Goal: Task Accomplishment & Management: Complete application form

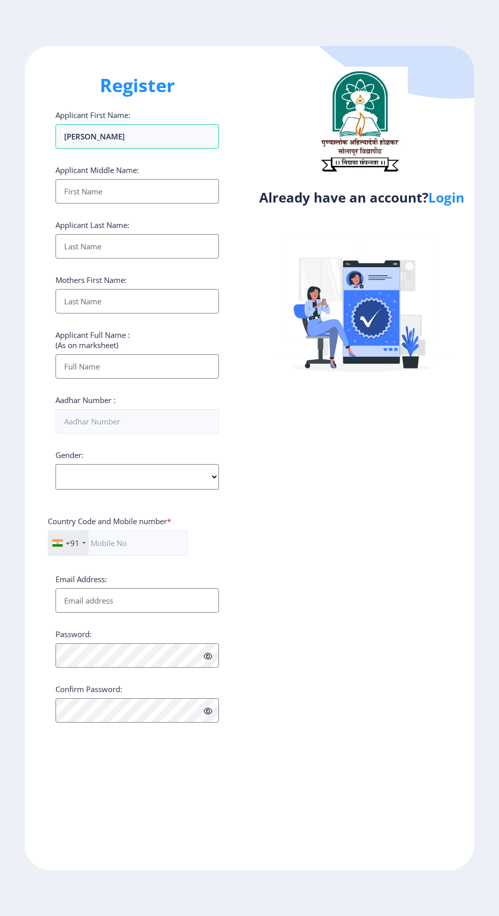
select select
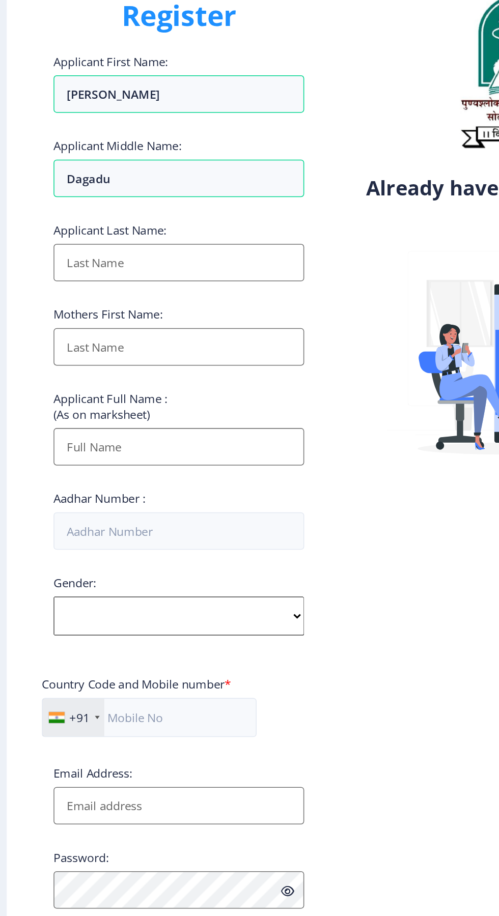
type input "Dagadu"
click at [86, 251] on input "Applicant First Name:" at bounding box center [136, 246] width 163 height 24
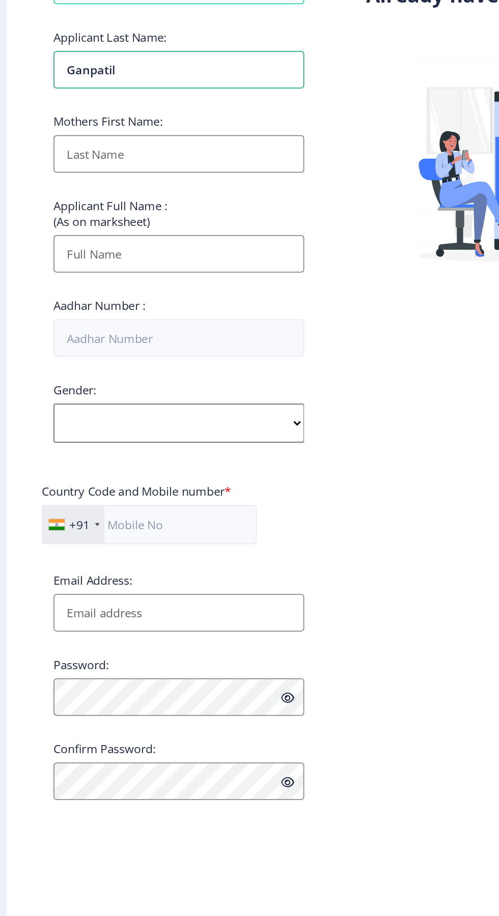
type input "Ganpatil"
click at [81, 303] on input "Applicant First Name:" at bounding box center [136, 301] width 163 height 24
type input "[PERSON_NAME]"
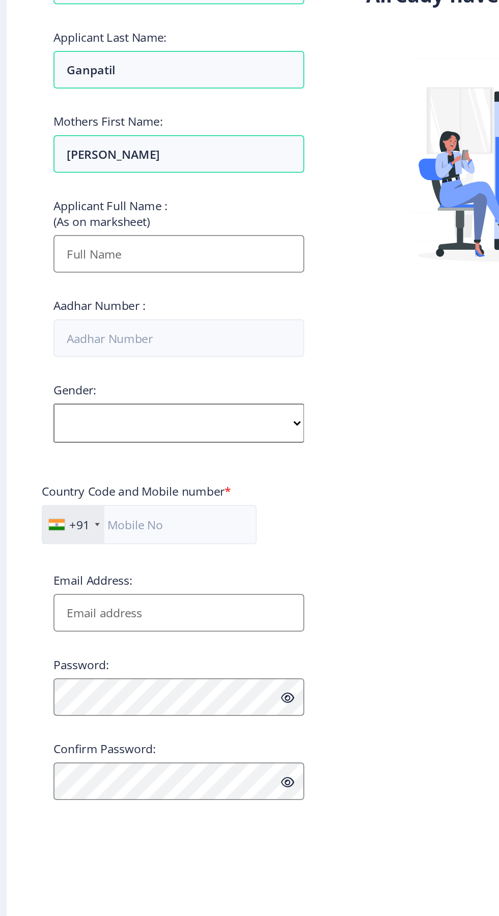
click at [82, 371] on input "Applicant First Name:" at bounding box center [136, 366] width 163 height 24
type input "[PERSON_NAME] Ganpatil"
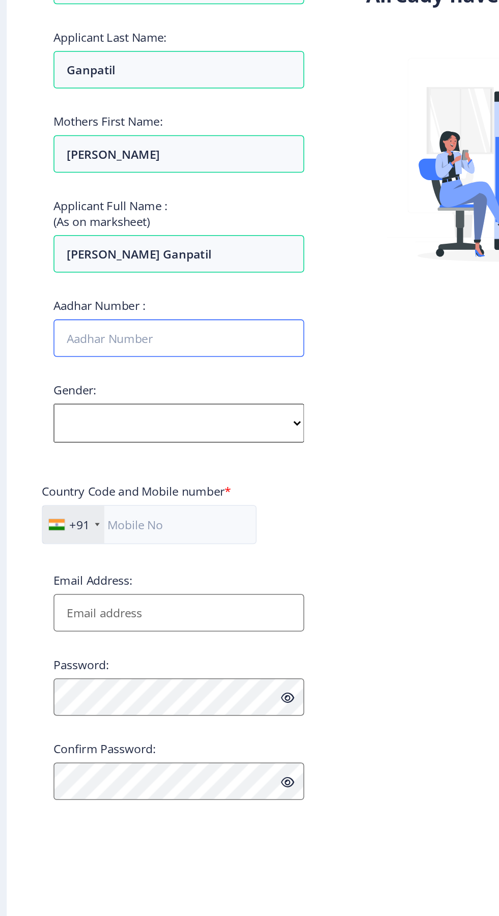
click at [93, 426] on input "Aadhar Number :" at bounding box center [136, 421] width 163 height 24
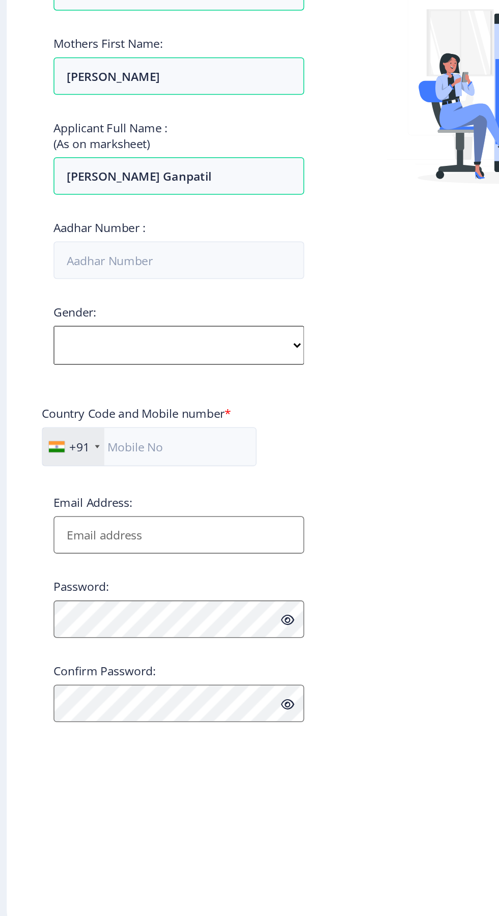
click at [89, 482] on div "Gender: Select Gender Male Female Other" at bounding box center [136, 470] width 163 height 40
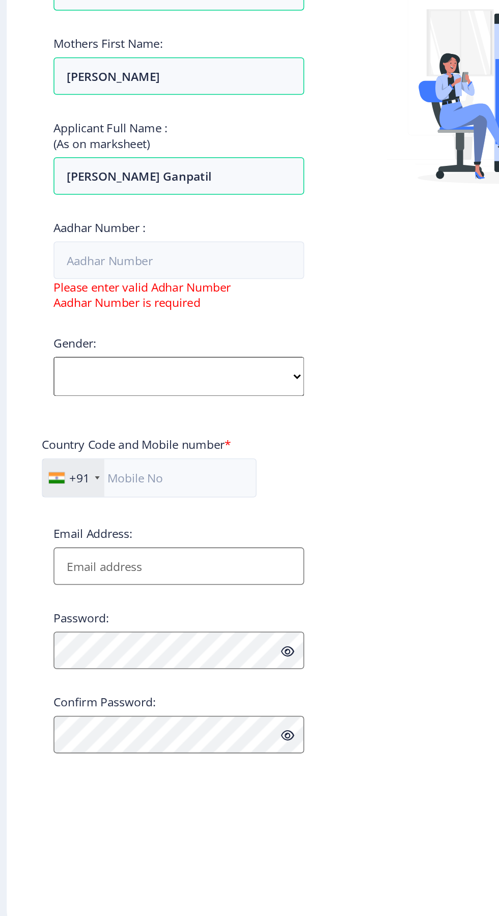
select select "[DEMOGRAPHIC_DATA]"
click at [55, 487] on select "Select Gender [DEMOGRAPHIC_DATA] [DEMOGRAPHIC_DATA] Other" at bounding box center [136, 497] width 163 height 25
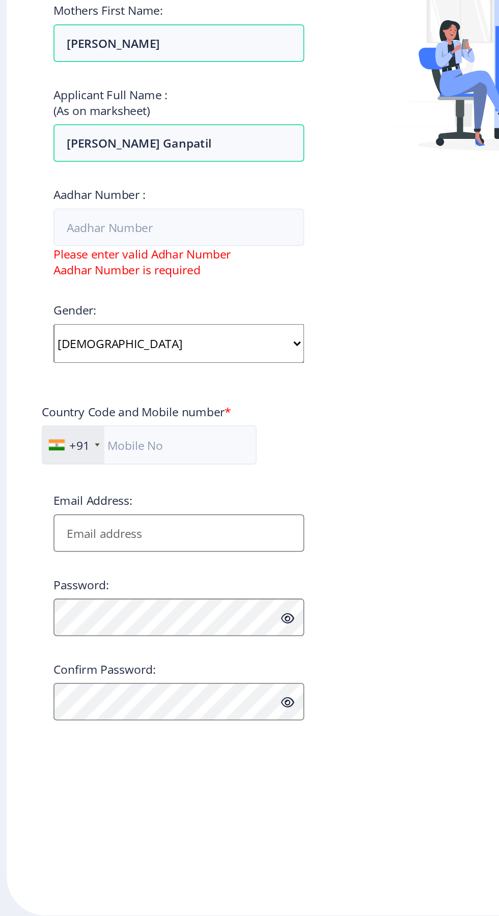
click at [80, 625] on input "Email Address:" at bounding box center [136, 621] width 163 height 24
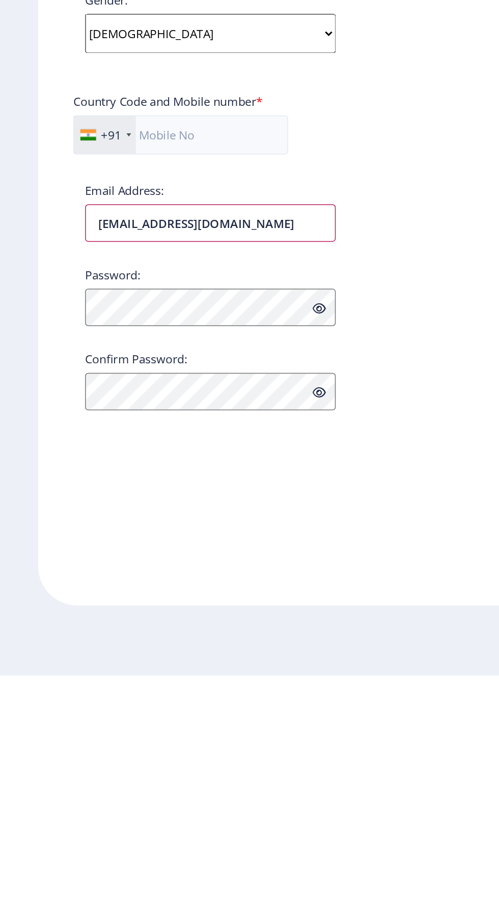
type input "[EMAIL_ADDRESS][DOMAIN_NAME]"
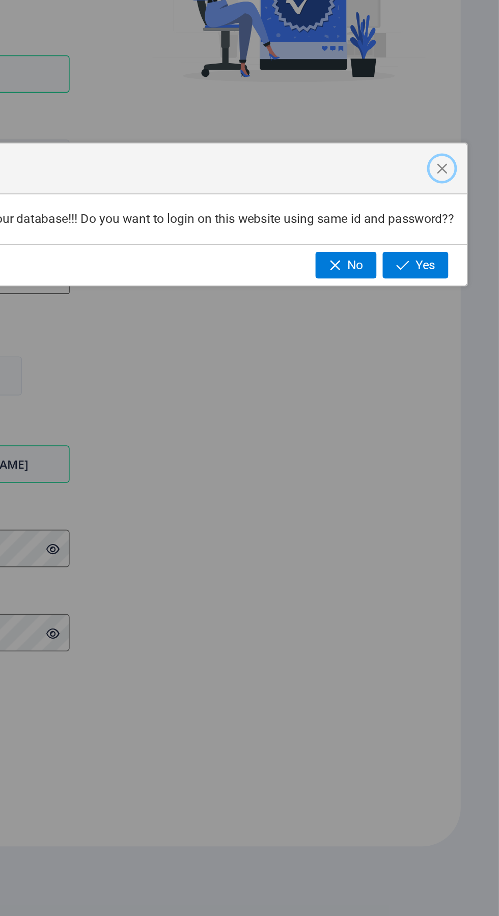
click at [462, 428] on span "button" at bounding box center [462, 428] width 8 height 8
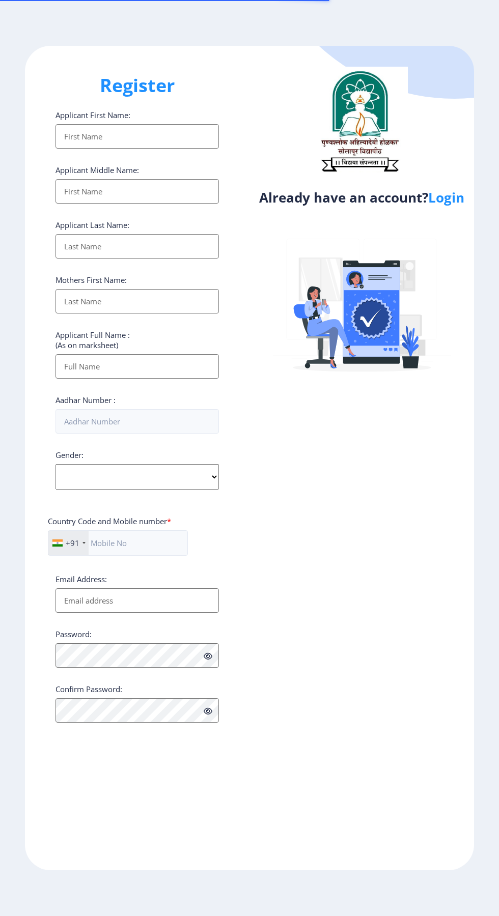
select select
click at [78, 138] on input "Applicant First Name:" at bounding box center [136, 136] width 163 height 24
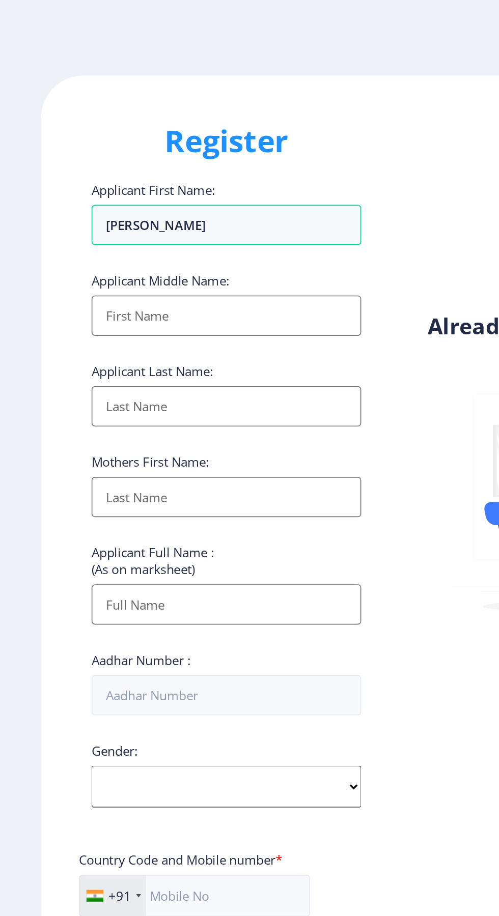
type input "[PERSON_NAME]"
click at [78, 192] on input "Applicant First Name:" at bounding box center [136, 191] width 163 height 24
type input "Dagadu"
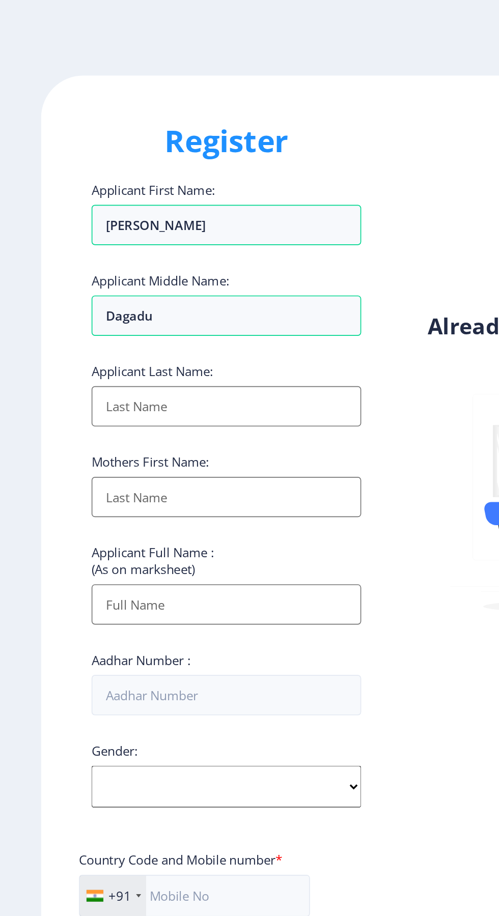
click at [90, 243] on input "Applicant First Name:" at bounding box center [136, 246] width 163 height 24
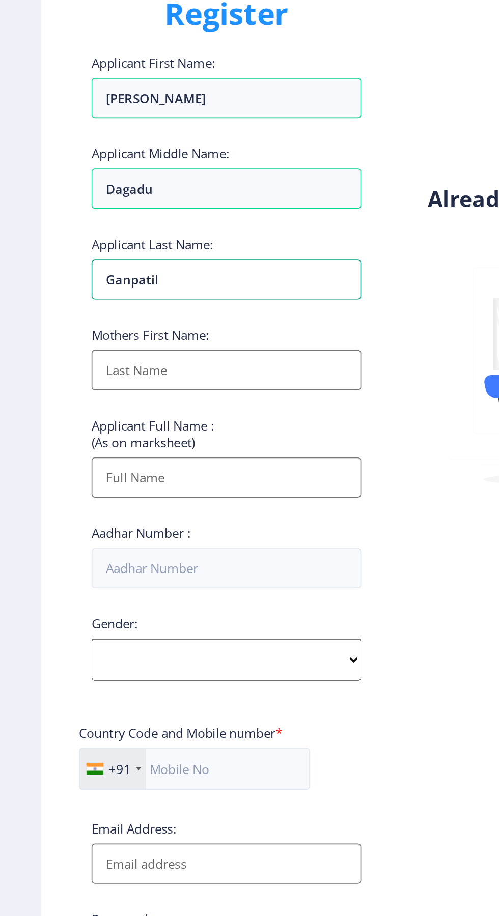
type input "Ganpatil"
click at [74, 307] on input "Applicant First Name:" at bounding box center [136, 301] width 163 height 24
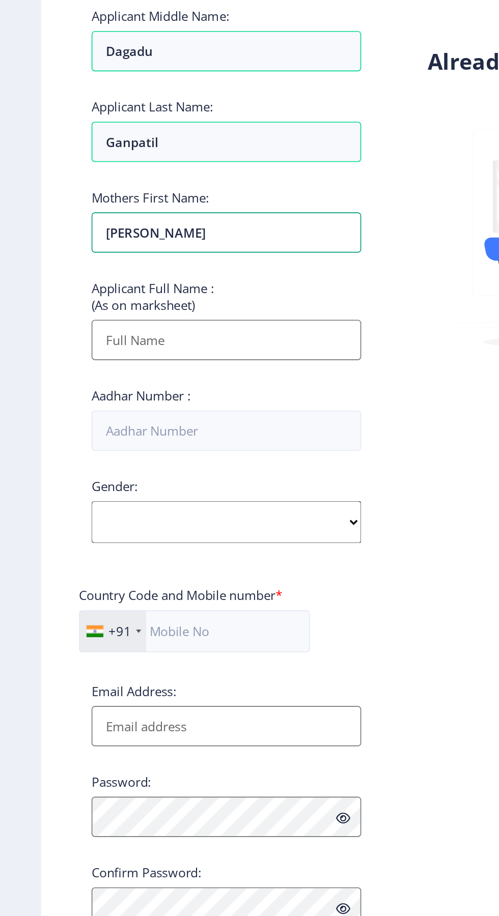
type input "[PERSON_NAME]"
click at [70, 371] on input "Applicant First Name:" at bounding box center [136, 366] width 163 height 24
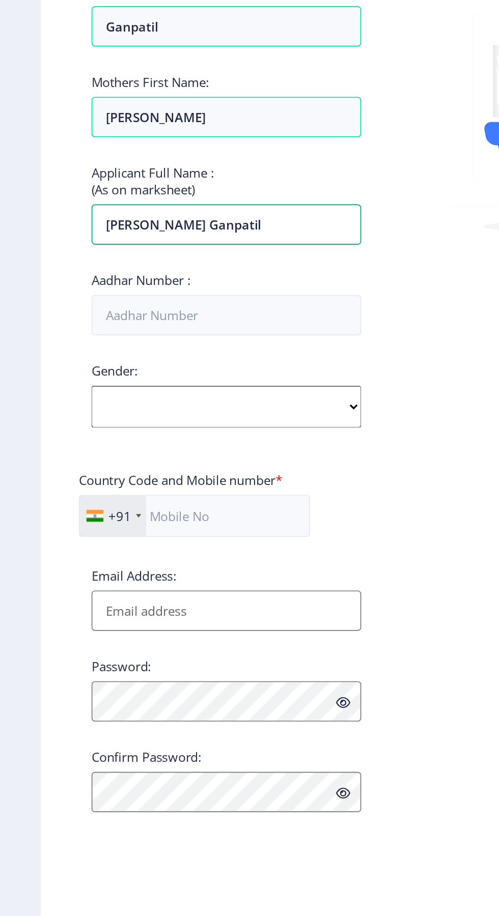
type input "[PERSON_NAME] Ganpatil"
click at [80, 429] on input "Aadhar Number :" at bounding box center [136, 421] width 163 height 24
type input "599068414846"
click at [77, 476] on select "Select Gender [DEMOGRAPHIC_DATA] [DEMOGRAPHIC_DATA] Other" at bounding box center [136, 476] width 163 height 25
select select "[DEMOGRAPHIC_DATA]"
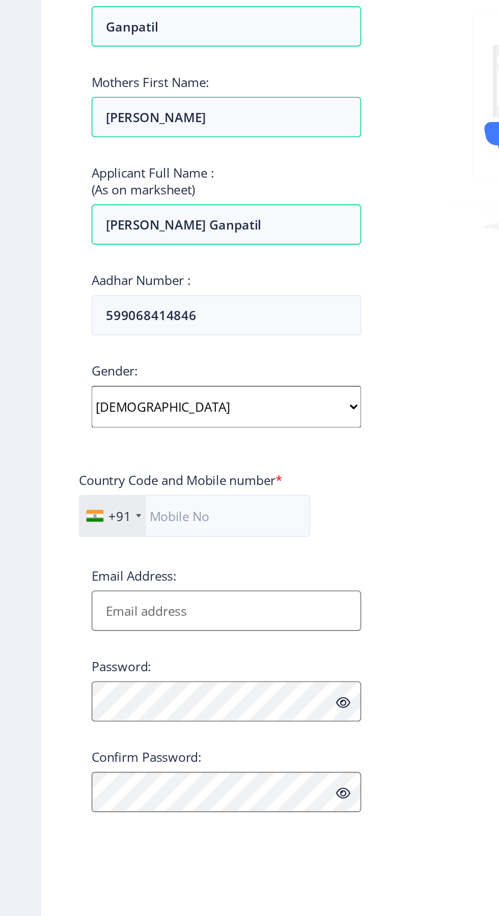
click at [55, 466] on select "Select Gender [DEMOGRAPHIC_DATA] [DEMOGRAPHIC_DATA] Other" at bounding box center [136, 476] width 163 height 25
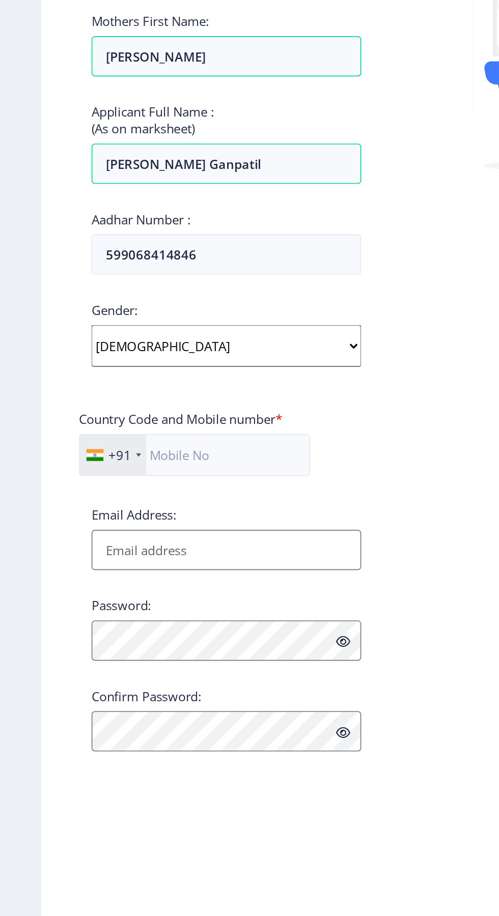
click at [79, 599] on input "Email Address:" at bounding box center [136, 600] width 163 height 24
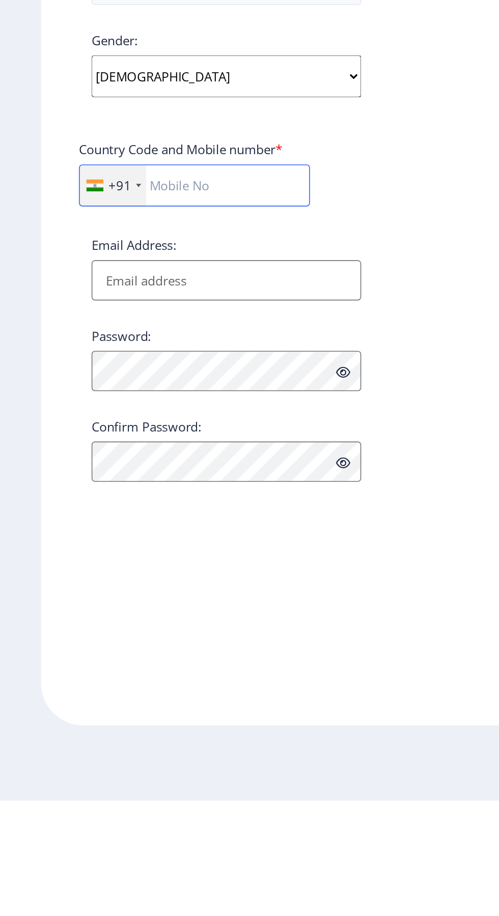
click at [91, 549] on input "text" at bounding box center [118, 542] width 140 height 25
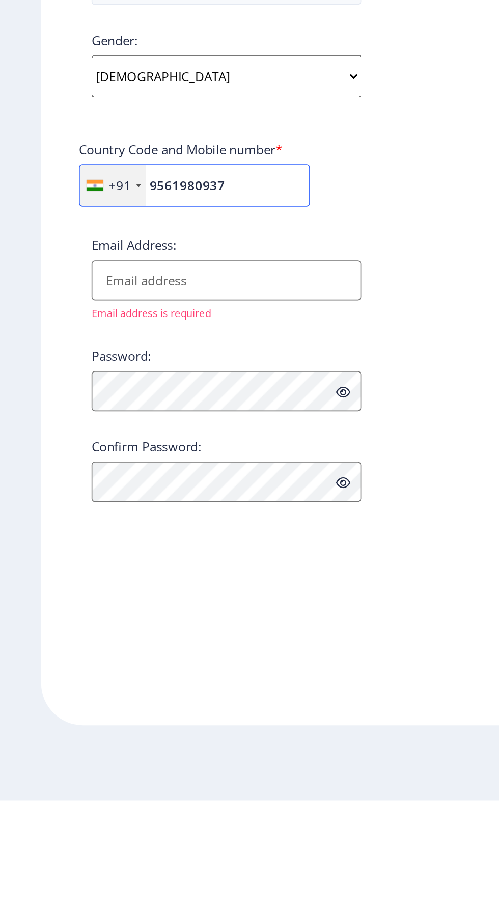
type input "9561980937"
click at [73, 607] on input "Email Address:" at bounding box center [136, 600] width 163 height 24
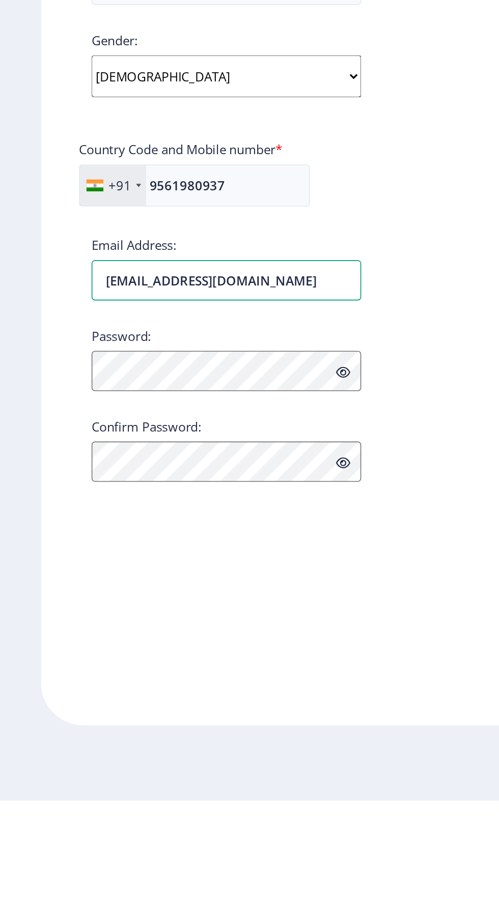
type input "[EMAIL_ADDRESS][DOMAIN_NAME]"
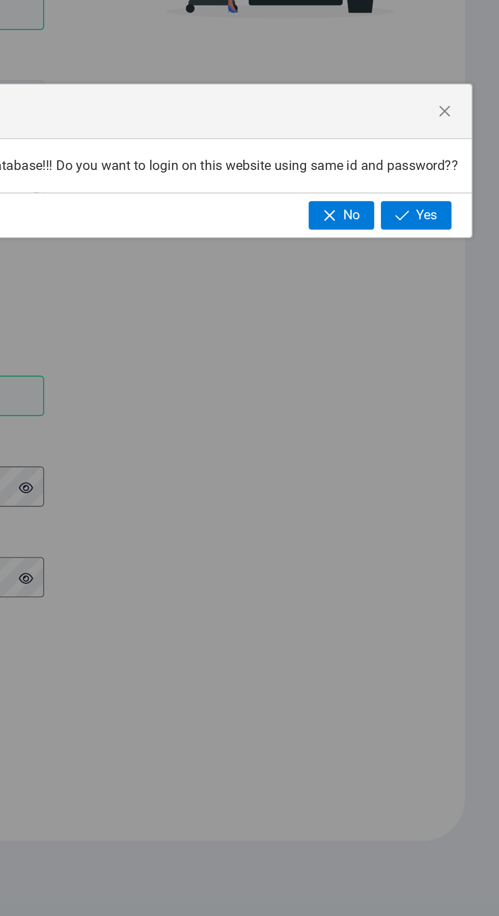
click at [456, 491] on span "Yes" at bounding box center [450, 491] width 13 height 9
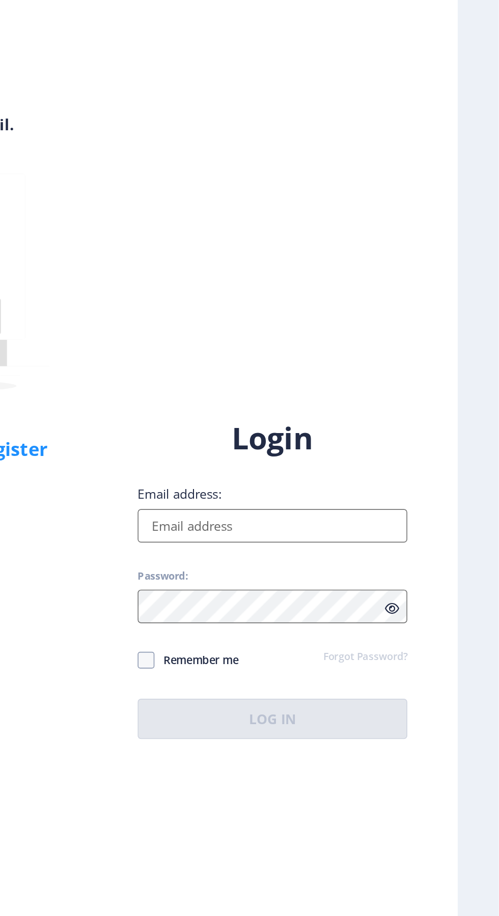
click at [298, 428] on input "Email address:" at bounding box center [361, 418] width 163 height 20
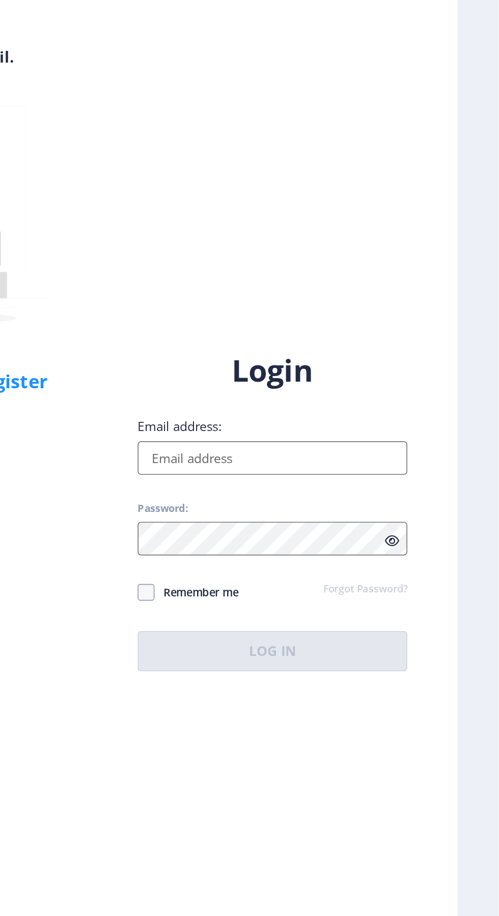
type input "[EMAIL_ADDRESS][DOMAIN_NAME]"
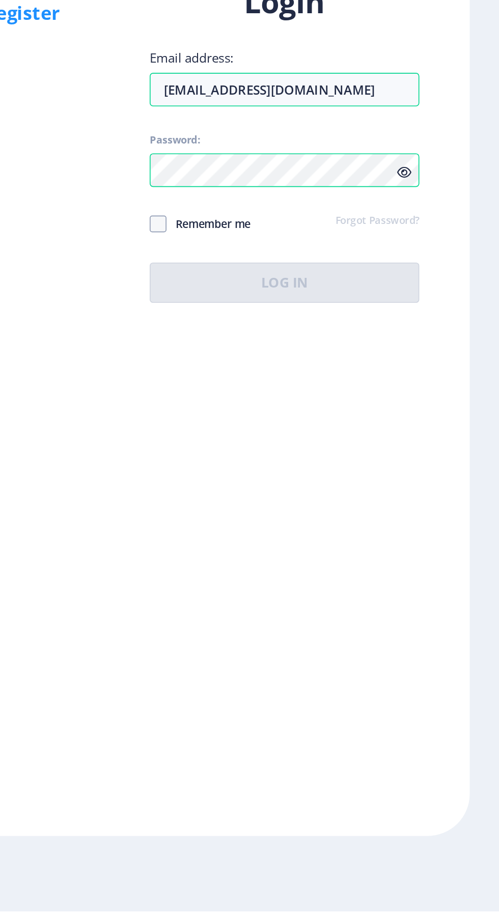
click at [437, 498] on div "Login Email address: [EMAIL_ADDRESS][DOMAIN_NAME] Password: Remember me Forgot …" at bounding box center [361, 450] width 163 height 194
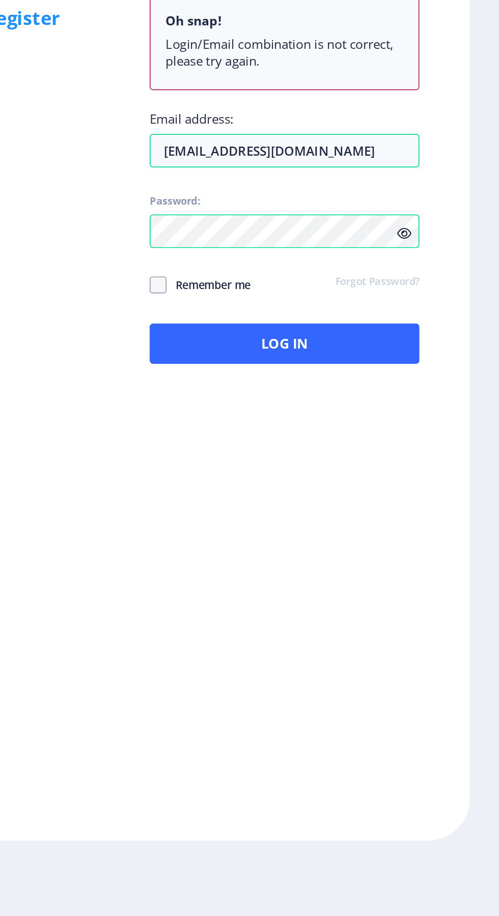
click at [286, 539] on span at bounding box center [285, 533] width 10 height 10
click at [280, 533] on input "Remember me" at bounding box center [280, 533] width 1 height 1
checkbox input "true"
click at [435, 506] on icon at bounding box center [434, 502] width 9 height 8
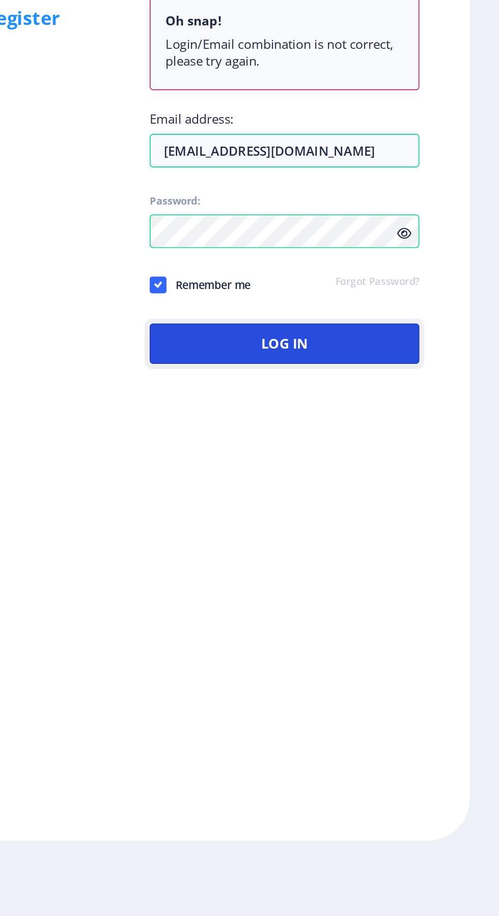
click at [347, 581] on button "Log In" at bounding box center [361, 569] width 163 height 24
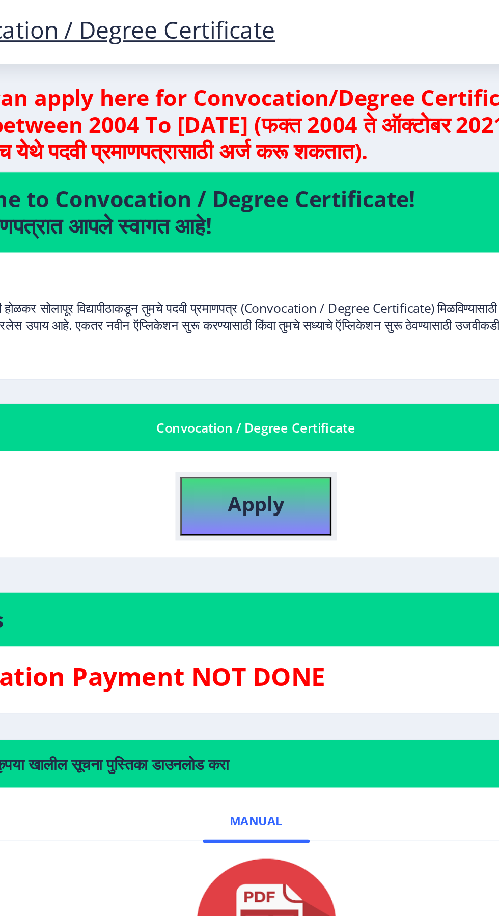
click at [250, 306] on b "Apply" at bounding box center [263, 305] width 35 height 17
select select
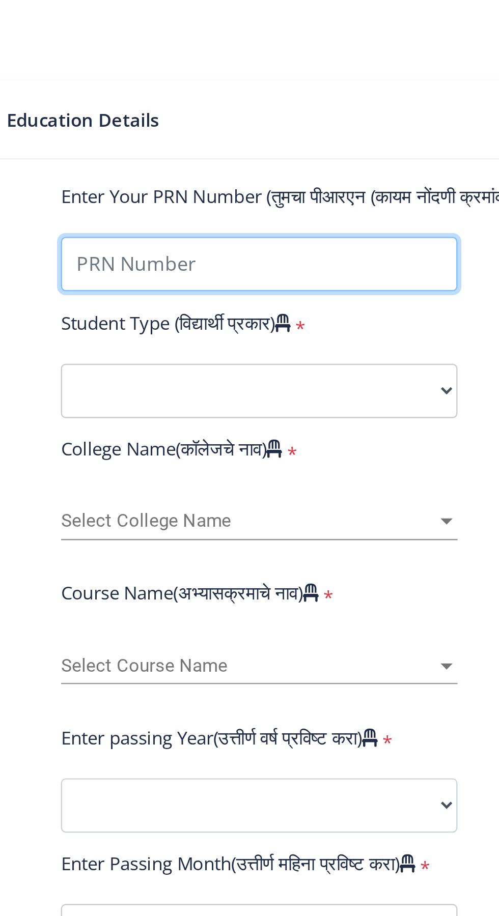
click at [105, 332] on input "Enter Your PRN Number (तुमचा पीआरएन (कायम नोंदणी क्रमांक) एंटर करा)" at bounding box center [172, 332] width 167 height 23
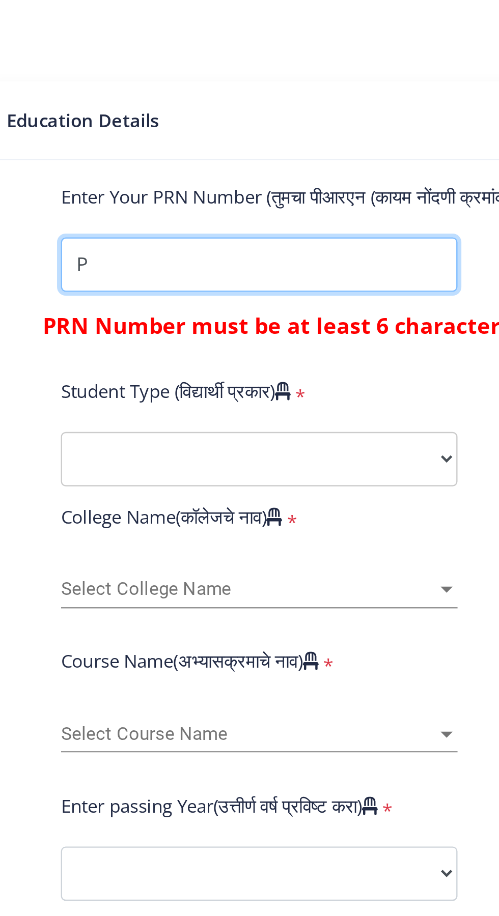
click at [102, 334] on input "Enter Your PRN Number (तुमचा पीआरएन (कायम नोंदणी क्रमांक) एंटर करा)" at bounding box center [172, 332] width 167 height 23
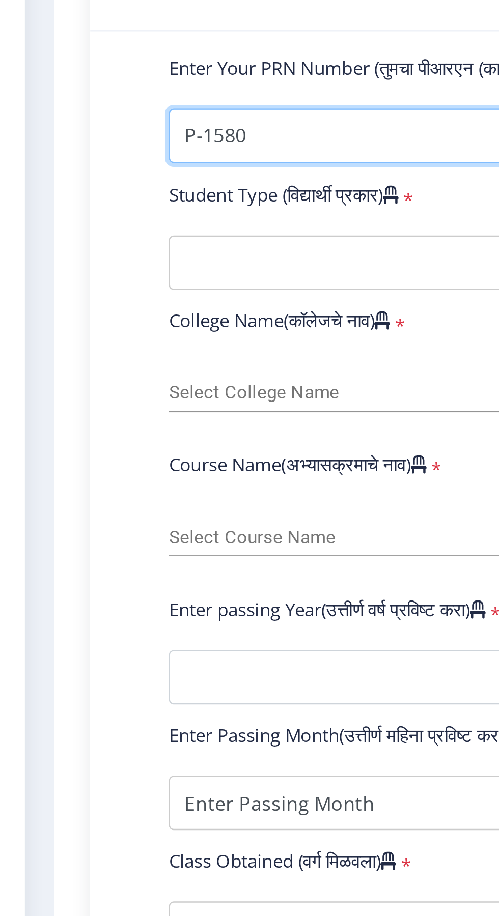
type input "P-1580"
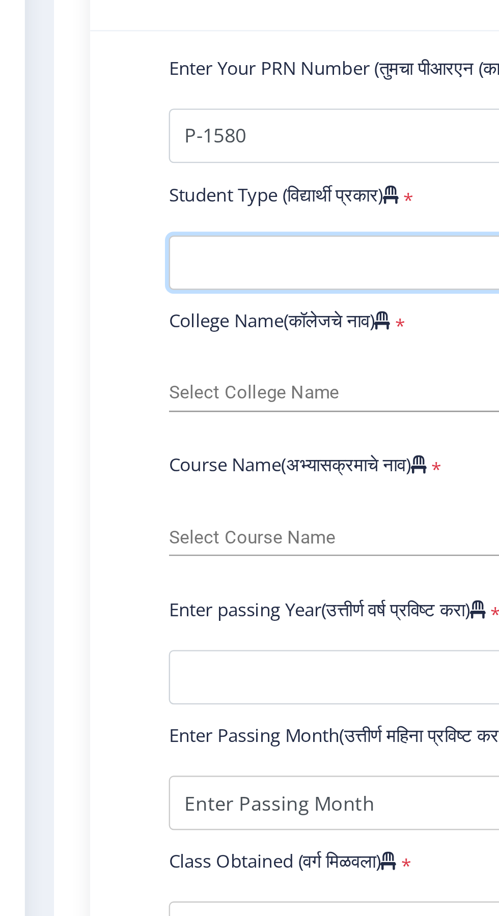
click at [109, 387] on select "Select Student Type Regular External" at bounding box center [172, 386] width 167 height 23
select select "Regular"
click at [89, 375] on select "Select Student Type Regular External" at bounding box center [172, 386] width 167 height 23
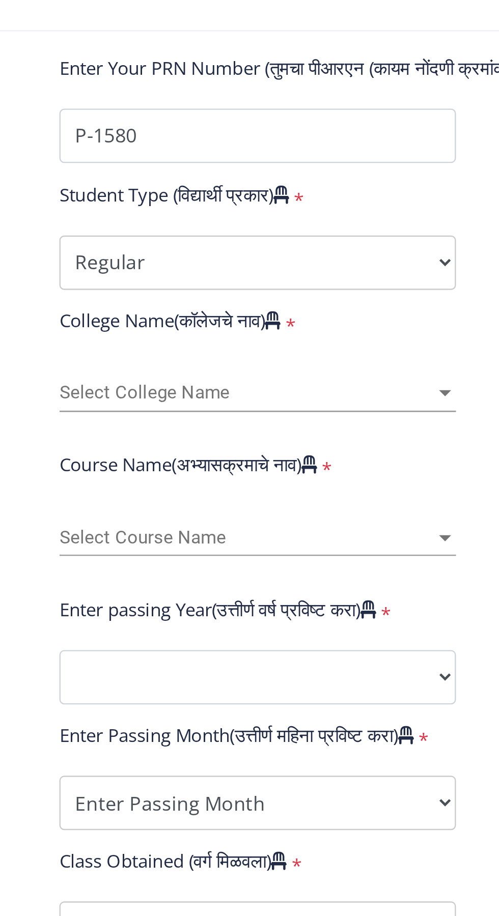
click at [109, 437] on span "Select College Name" at bounding box center [168, 441] width 158 height 9
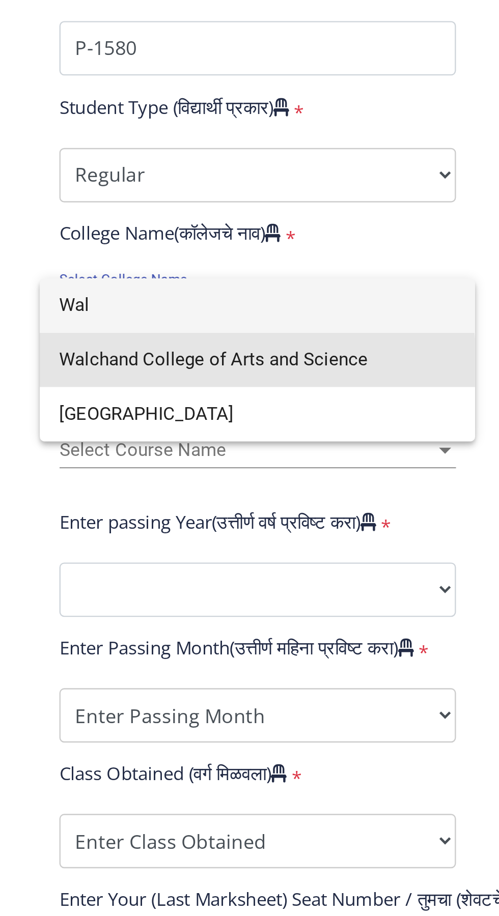
type input "Wal"
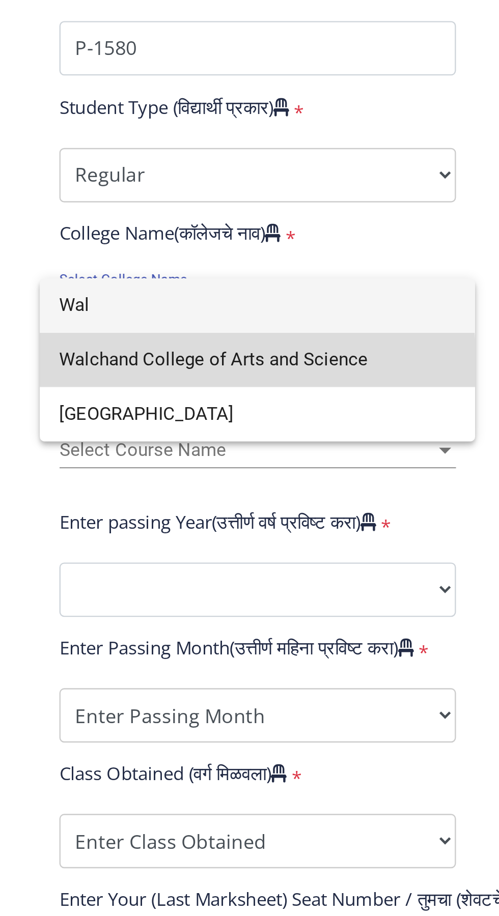
click at [105, 467] on span "Walchand College of Arts and Science" at bounding box center [172, 463] width 167 height 23
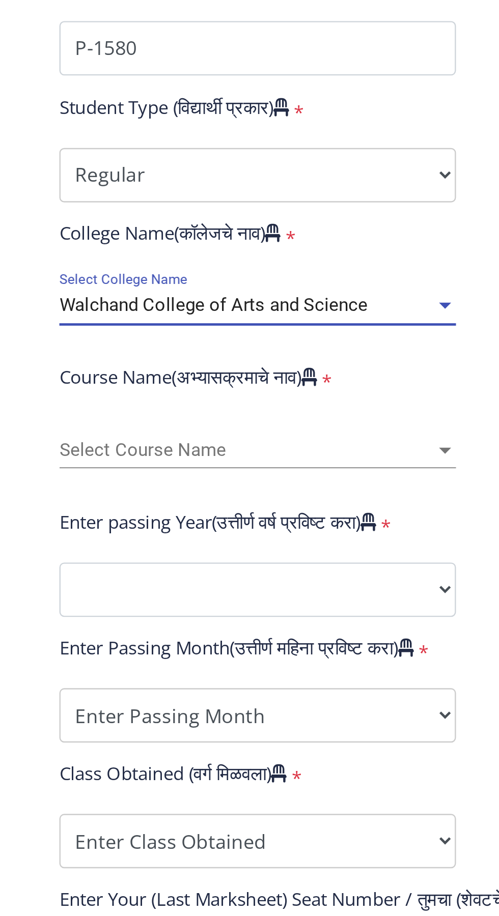
click at [107, 502] on span "Select Course Name" at bounding box center [168, 502] width 158 height 9
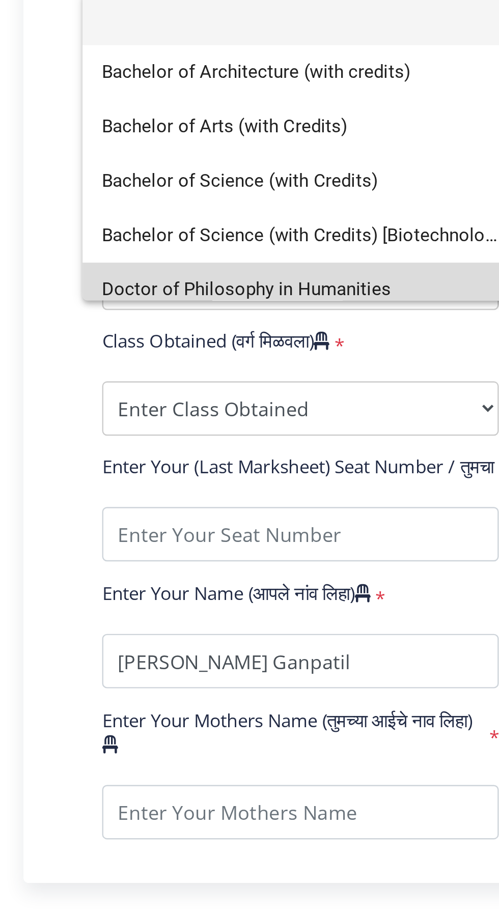
click at [108, 619] on span "Doctor of Philosophy in Humanities" at bounding box center [172, 616] width 167 height 23
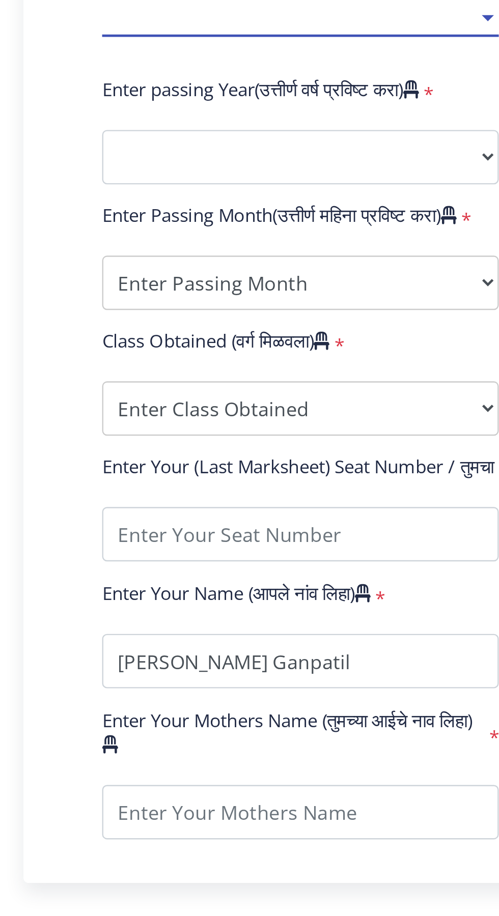
select select "January"
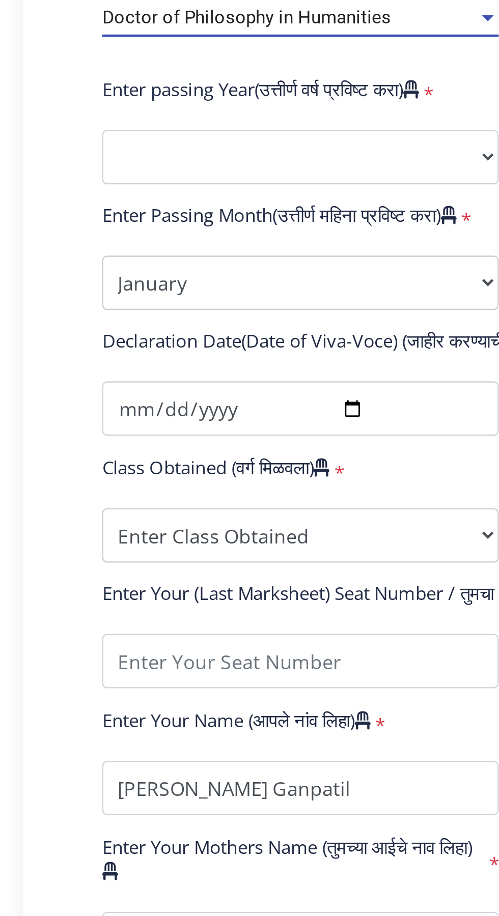
scroll to position [7, 0]
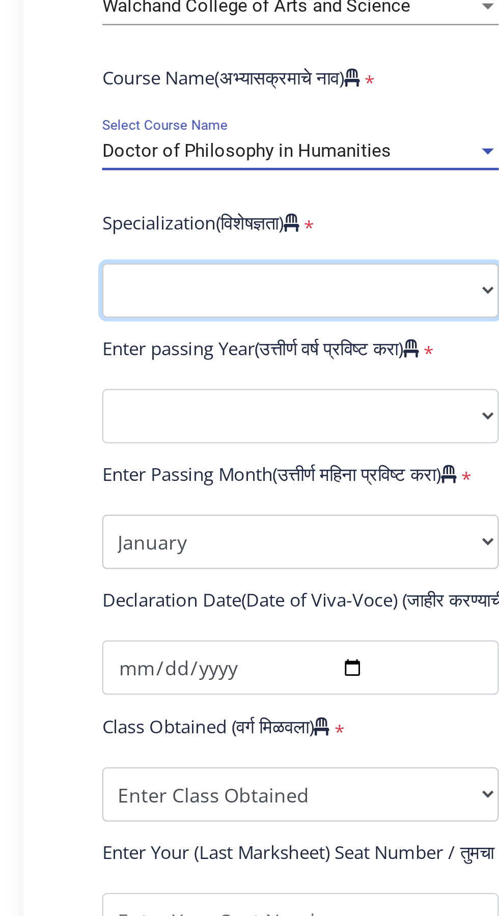
click at [110, 562] on select "Specialization AIHC&A Economics English Hindi History Kannada Law Marathi Polit…" at bounding box center [172, 560] width 167 height 23
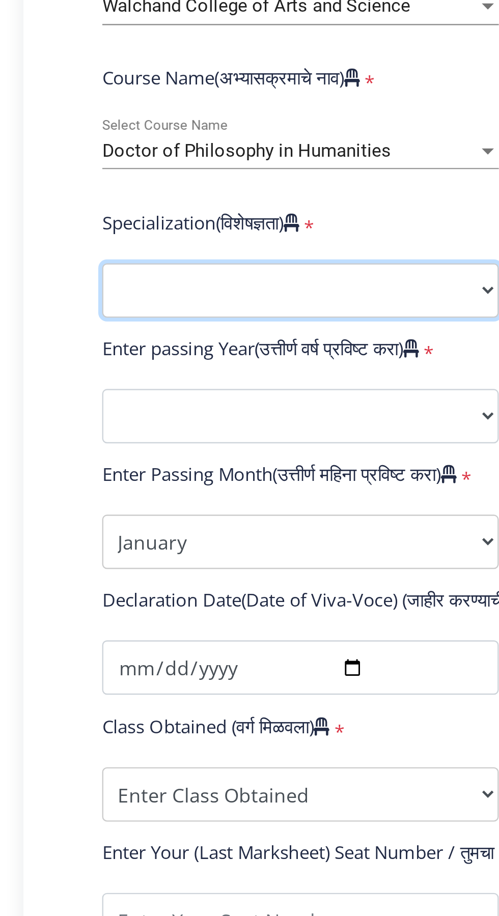
select select "Prakrit"
click at [89, 549] on select "Specialization AIHC&A Economics English Hindi History Kannada Law Marathi Polit…" at bounding box center [172, 560] width 167 height 23
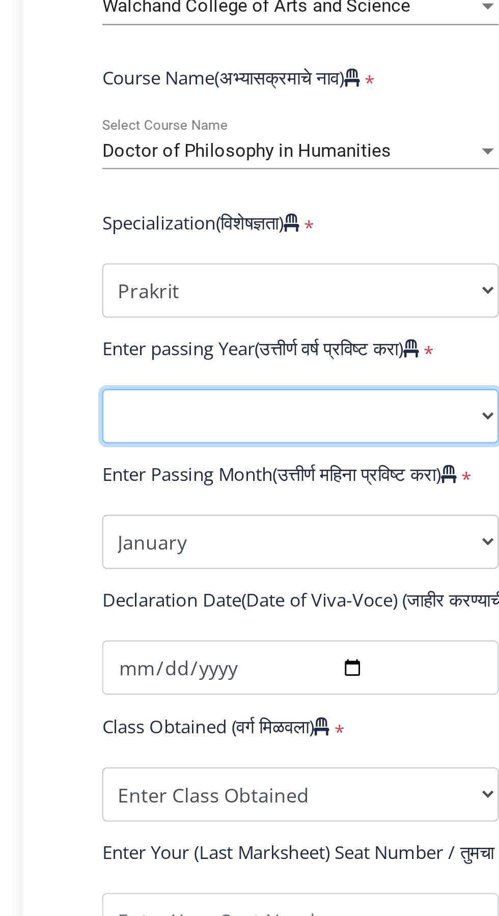
click at [117, 620] on select "2025 2024 2023 2022 2021 2020 2019 2018 2017 2016 2015 2014 2013 2012 2011 2010…" at bounding box center [172, 613] width 167 height 23
select select "2024"
click at [89, 602] on select "2025 2024 2023 2022 2021 2020 2019 2018 2017 2016 2015 2014 2013 2012 2011 2010…" at bounding box center [172, 613] width 167 height 23
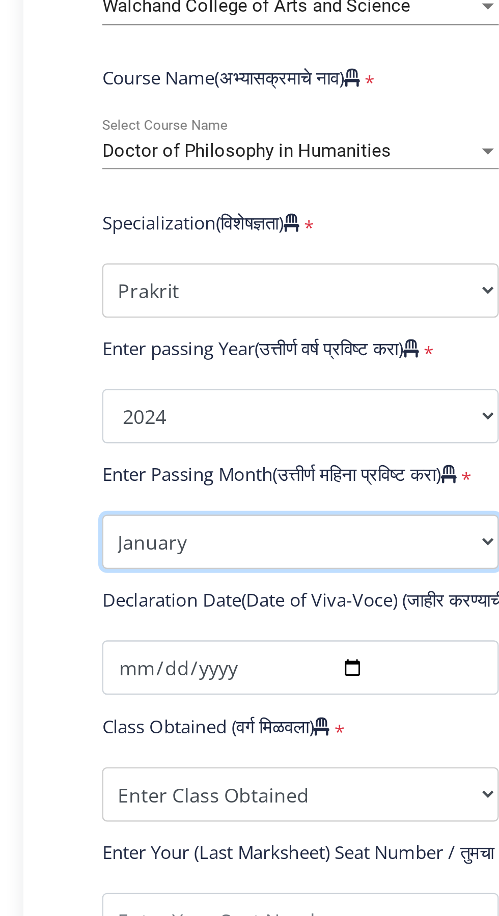
click at [118, 670] on select "Enter Passing Month January February March April May June July August September…" at bounding box center [172, 666] width 167 height 23
select select "May"
click at [89, 655] on select "Enter Passing Month January February March April May June July August September…" at bounding box center [172, 666] width 167 height 23
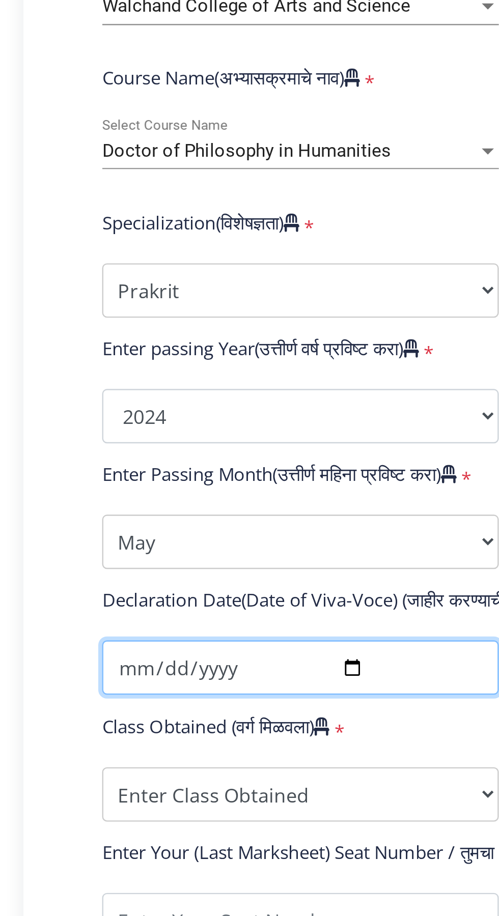
click at [110, 718] on input "date" at bounding box center [172, 719] width 167 height 23
type input "[DATE]"
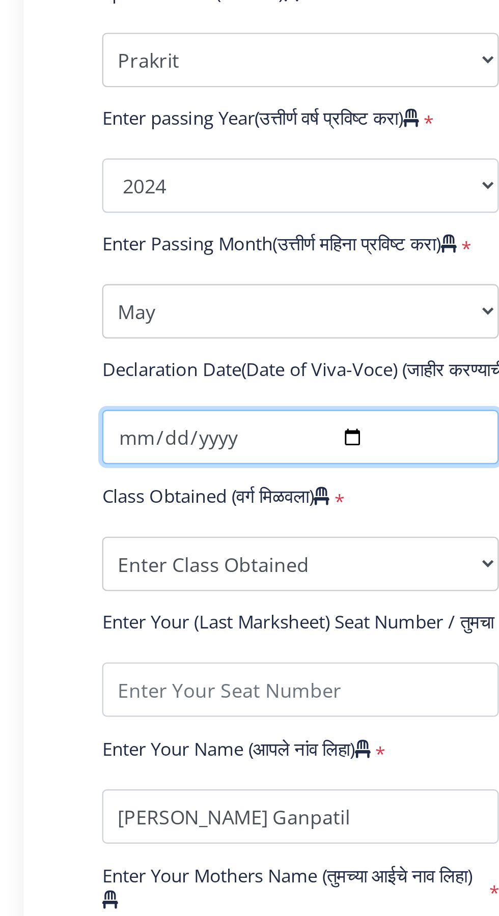
scroll to position [99, 0]
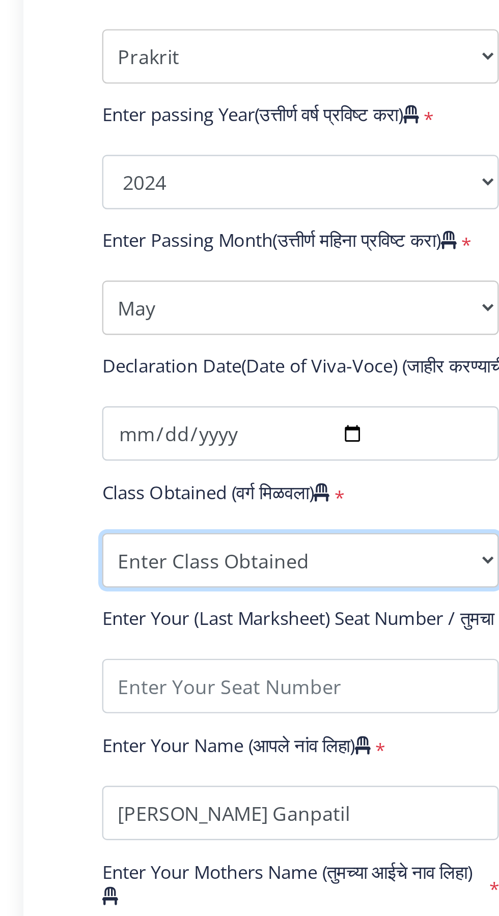
click at [117, 675] on select "Enter Class Obtained FIRST CLASS WITH DISTINCTION FIRST CLASS HIGHER SECOND CLA…" at bounding box center [172, 674] width 167 height 23
select select "PASS CLASS"
click at [89, 663] on select "Enter Class Obtained FIRST CLASS WITH DISTINCTION FIRST CLASS HIGHER SECOND CLA…" at bounding box center [172, 674] width 167 height 23
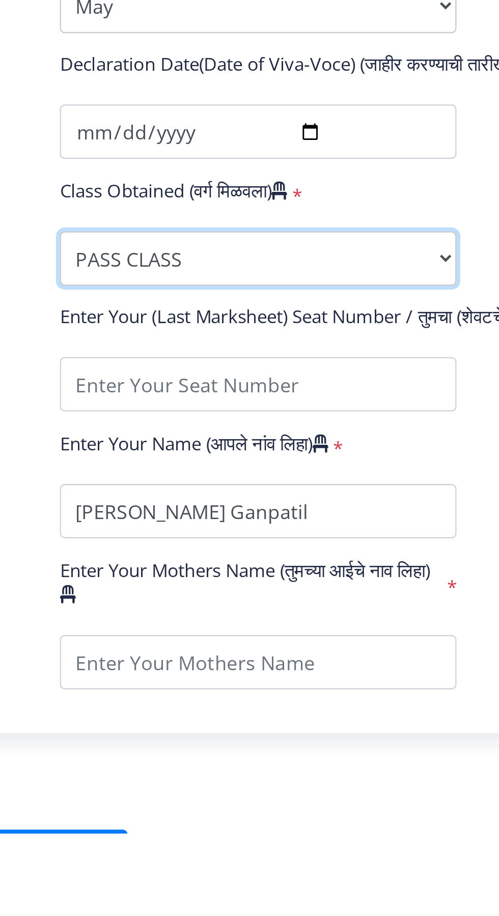
scroll to position [0, 0]
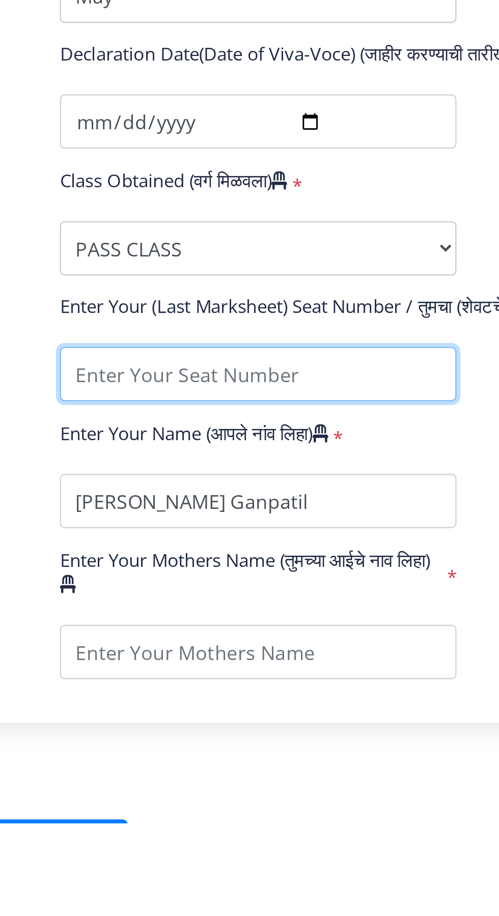
click at [116, 727] on input "textarea" at bounding box center [172, 727] width 167 height 23
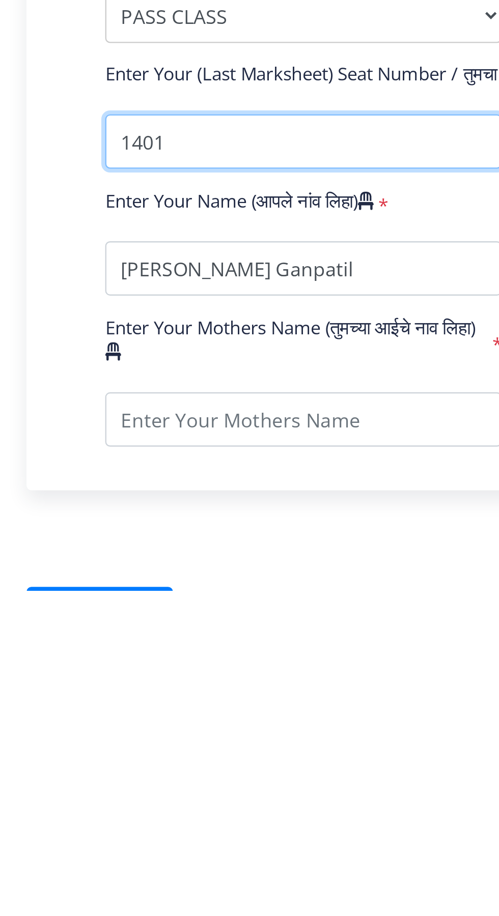
scroll to position [27, 0]
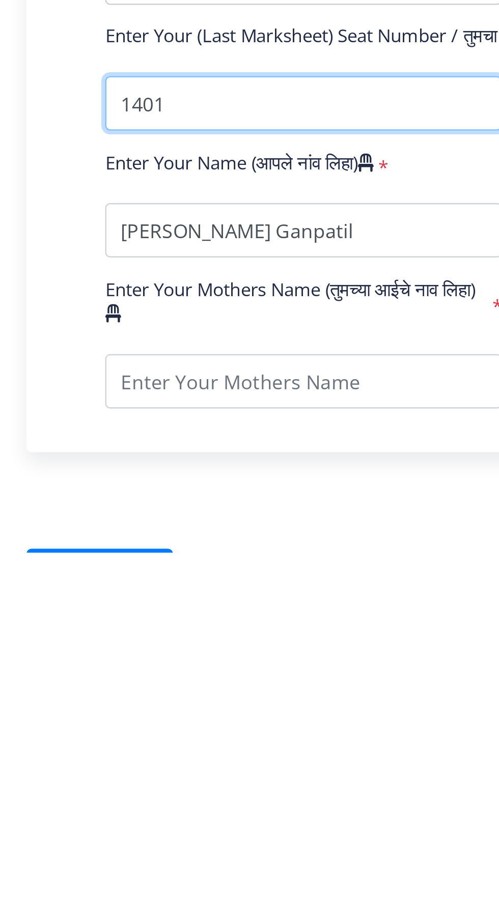
type input "1401"
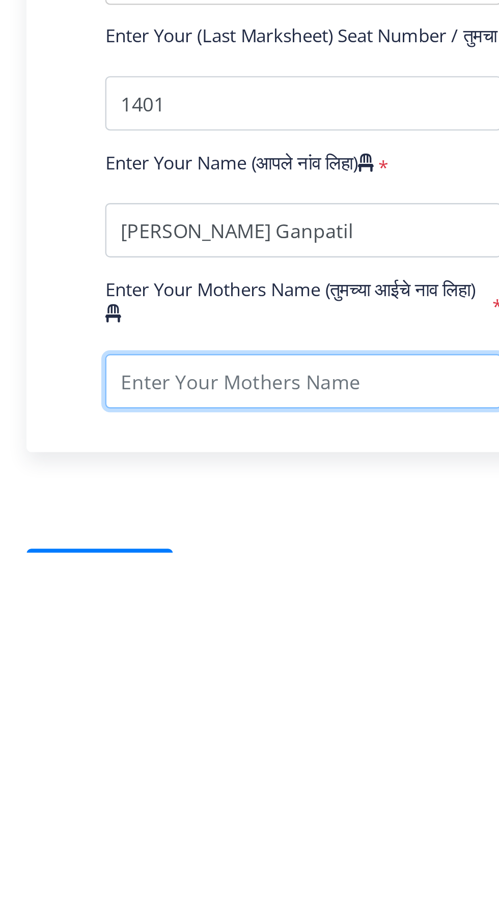
click at [118, 833] on input "textarea" at bounding box center [172, 844] width 167 height 23
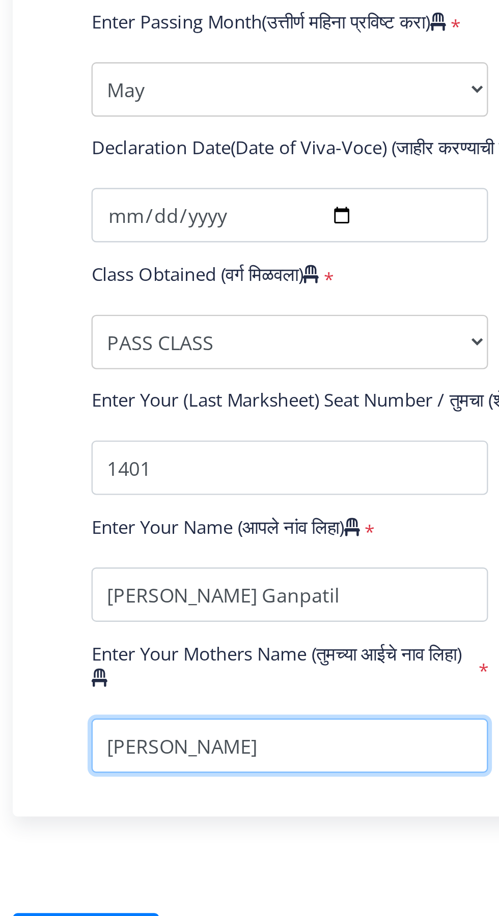
type input "[PERSON_NAME]"
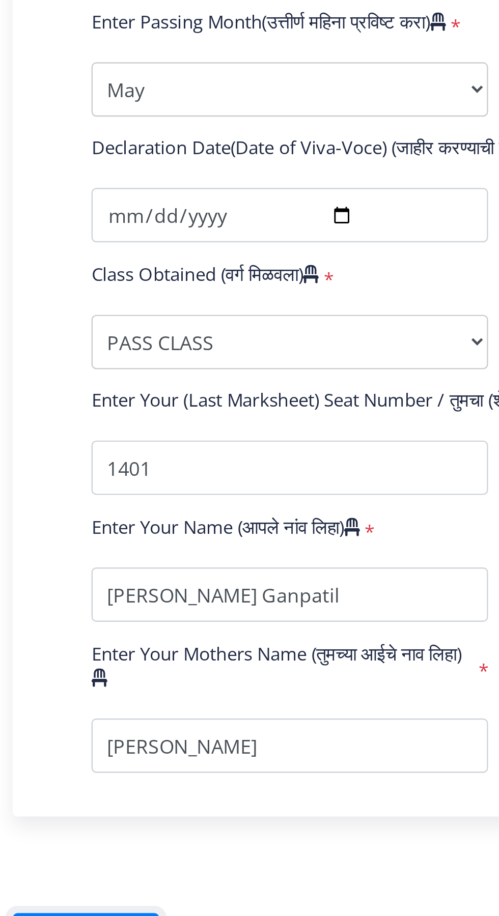
click at [80, 915] on button "Save & Next" at bounding box center [87, 924] width 62 height 19
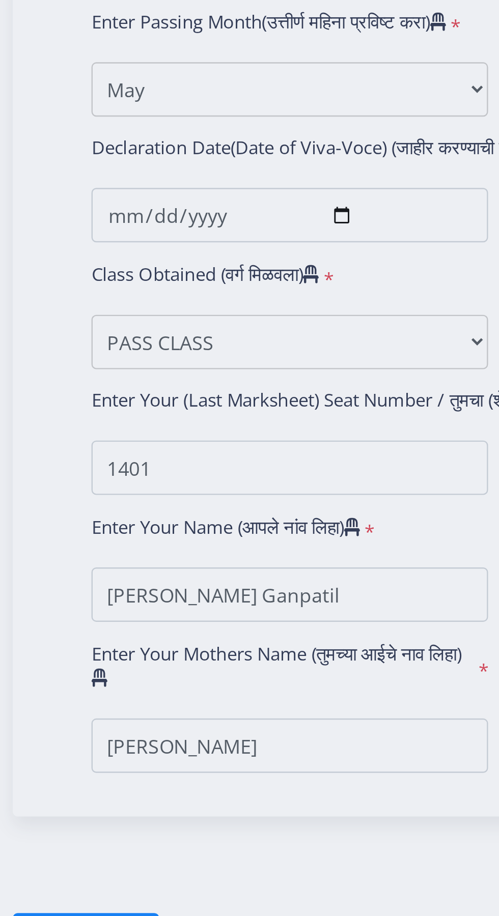
select select
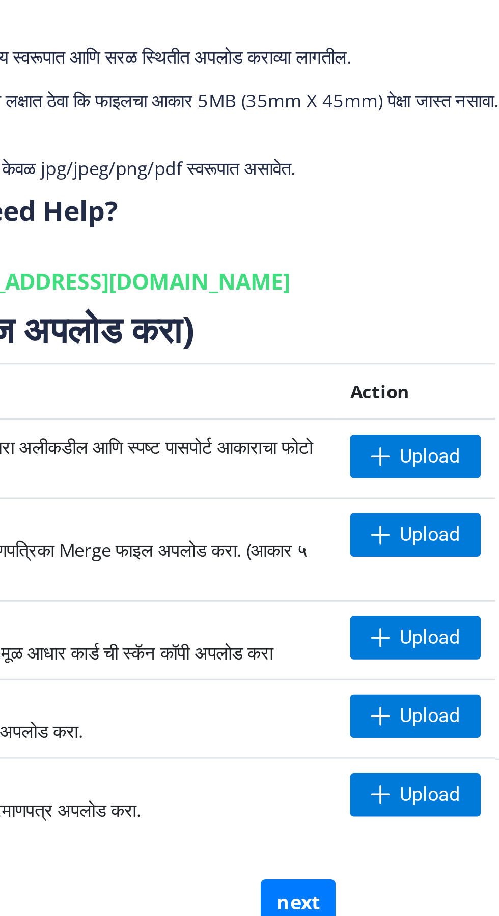
click at [448, 426] on div "Upload" at bounding box center [420, 435] width 55 height 18
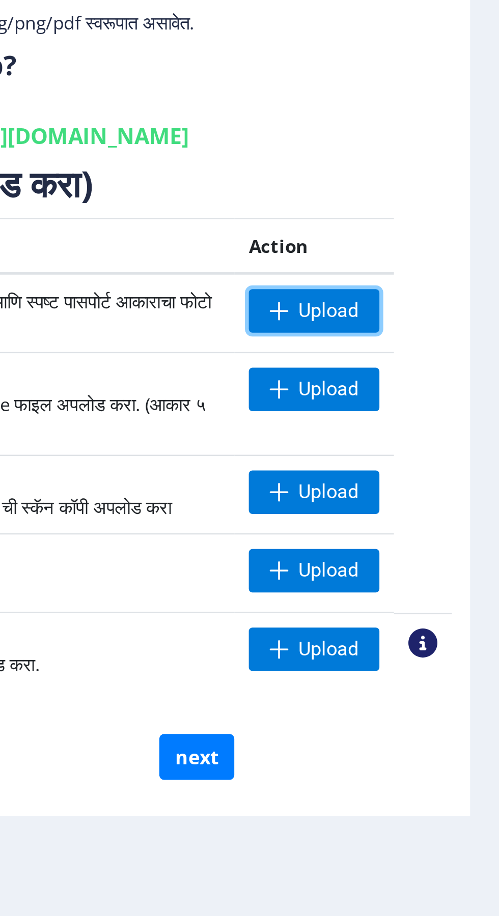
click at [430, 297] on span "Upload" at bounding box center [420, 293] width 55 height 18
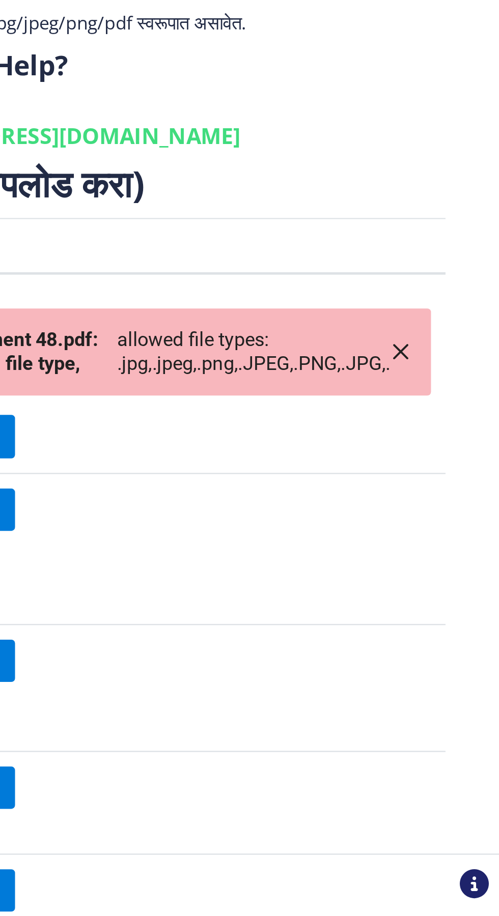
click at [438, 317] on div "Document 48.pdf: Invalid file type, allowed file types: .jpg,.jpeg,.png,.JPEG,.…" at bounding box center [333, 310] width 230 height 37
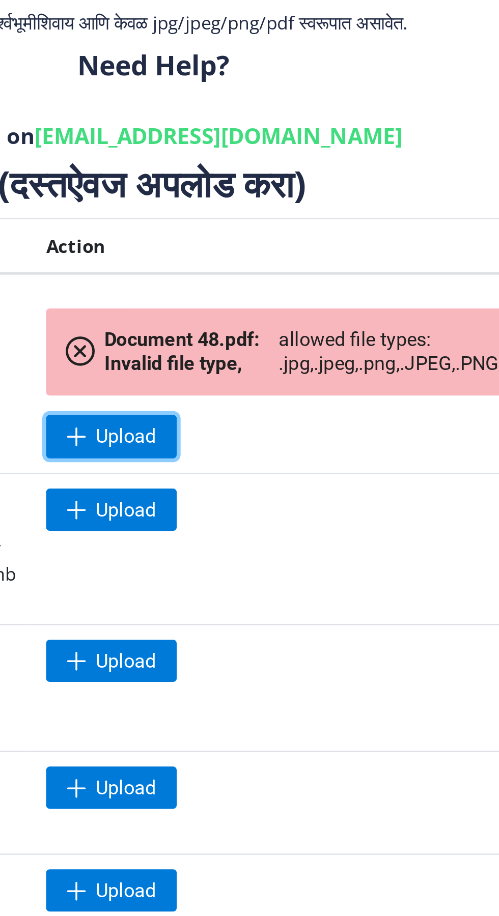
click at [249, 344] on span "Upload" at bounding box center [251, 346] width 25 height 10
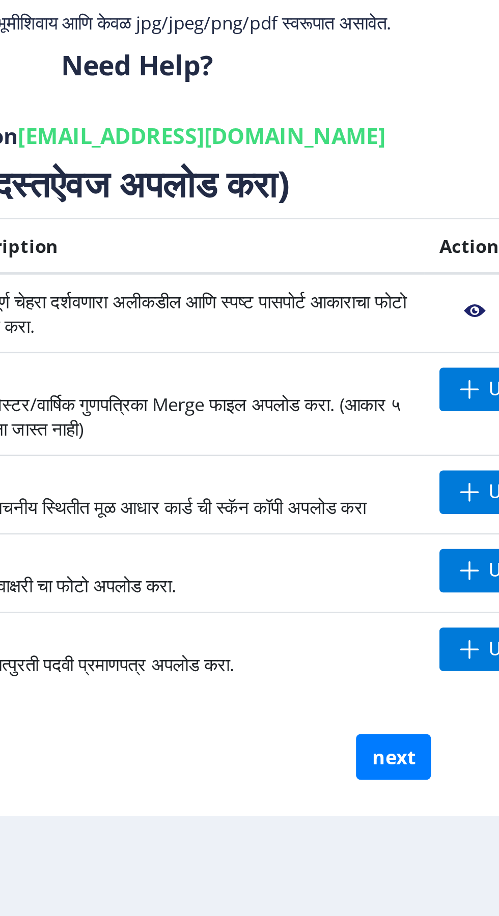
click at [401, 291] on nb-action at bounding box center [406, 293] width 30 height 18
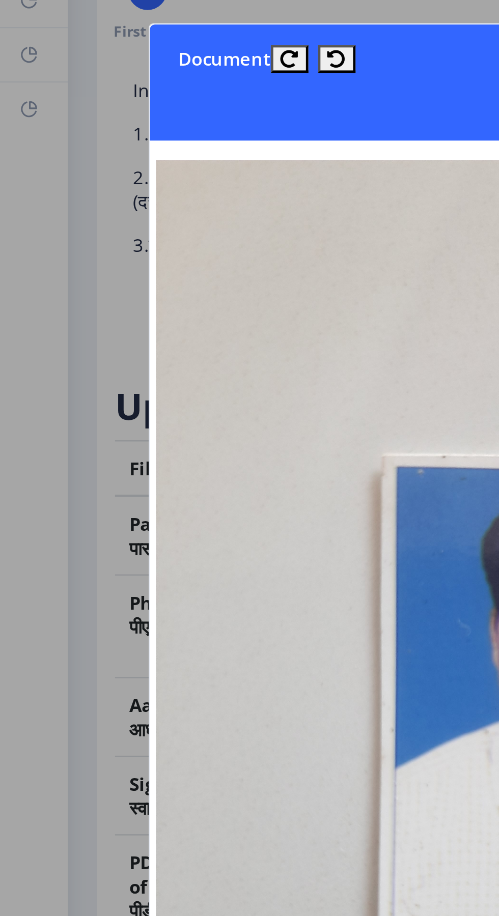
scroll to position [39, 0]
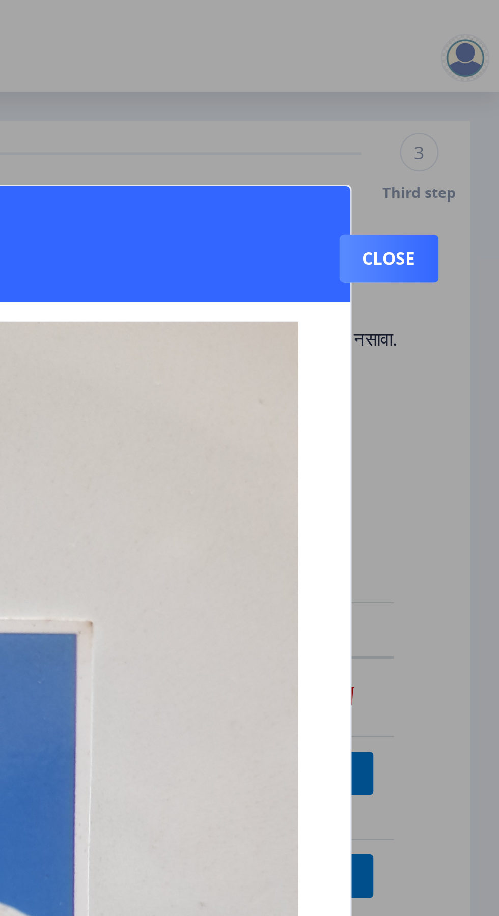
click at [459, 99] on button "Close" at bounding box center [453, 109] width 42 height 20
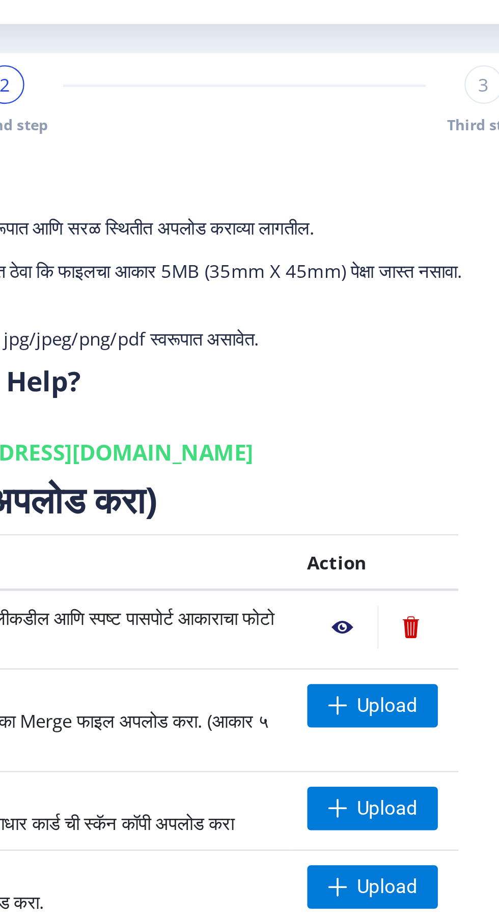
scroll to position [0, 0]
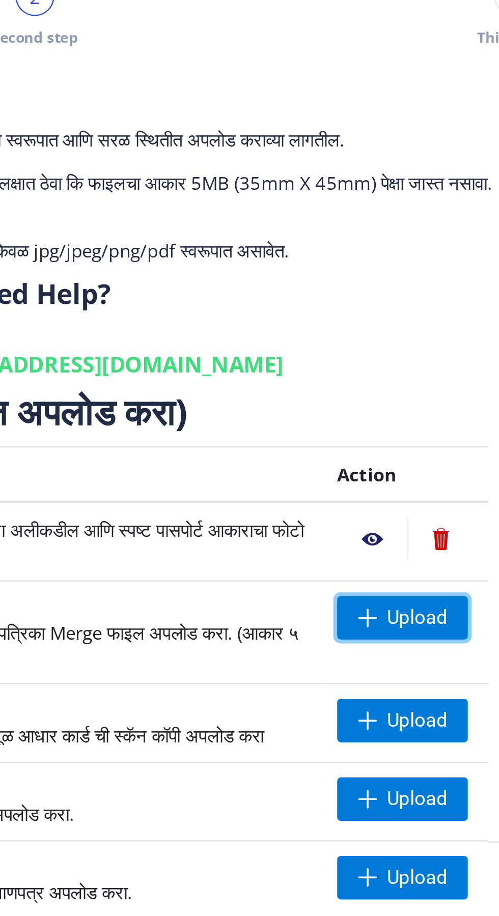
click at [416, 328] on span "Upload" at bounding box center [424, 326] width 25 height 10
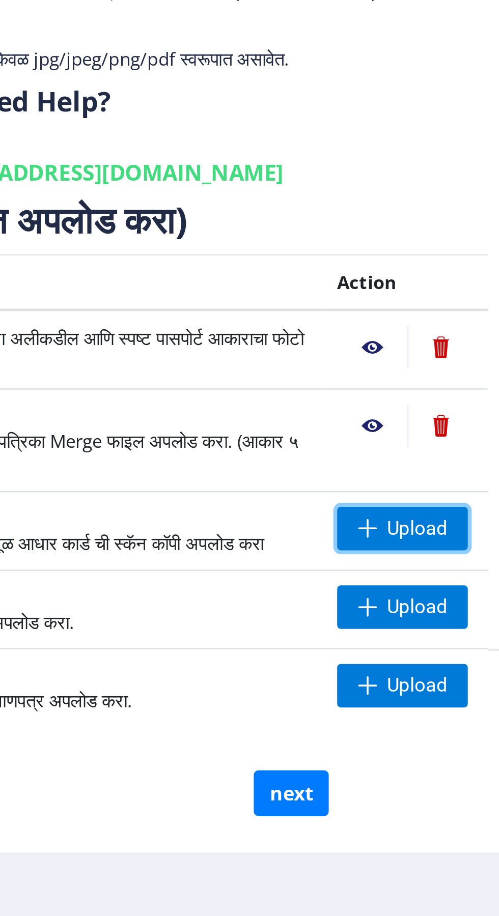
click at [431, 370] on span "Upload" at bounding box center [424, 369] width 25 height 10
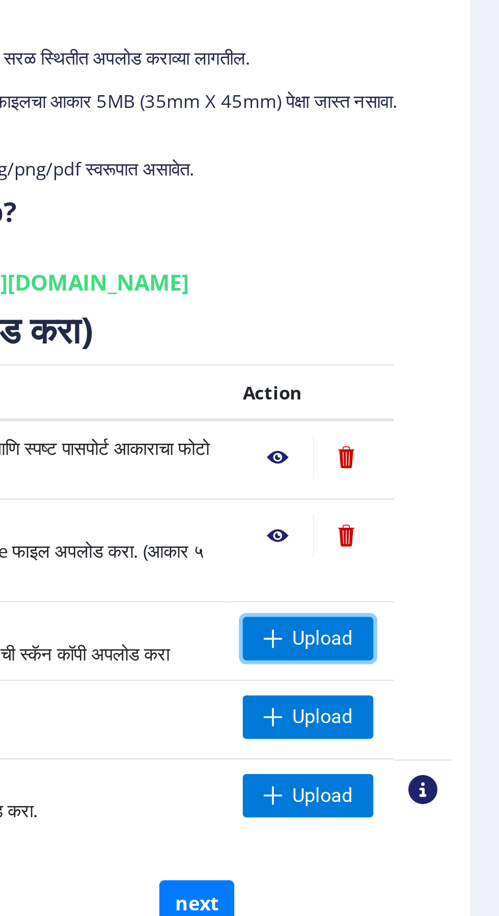
click at [424, 373] on span "Upload" at bounding box center [424, 369] width 25 height 10
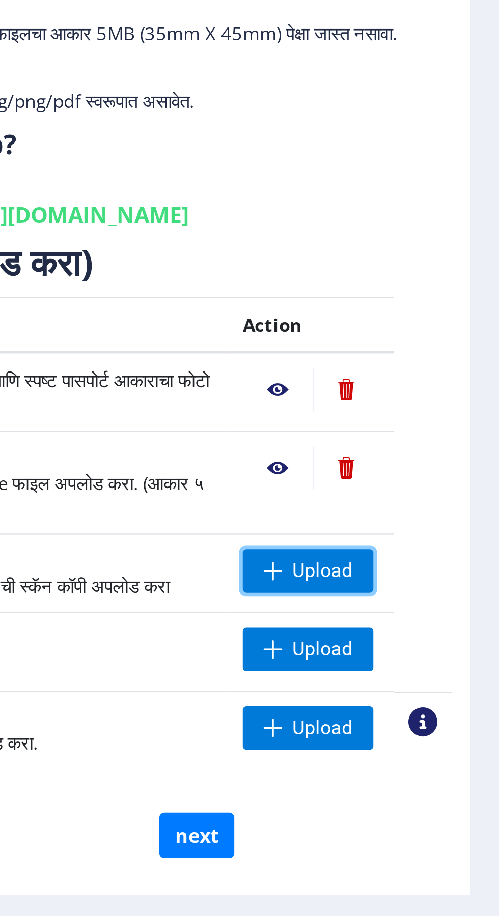
click at [432, 375] on span "Upload" at bounding box center [418, 369] width 55 height 18
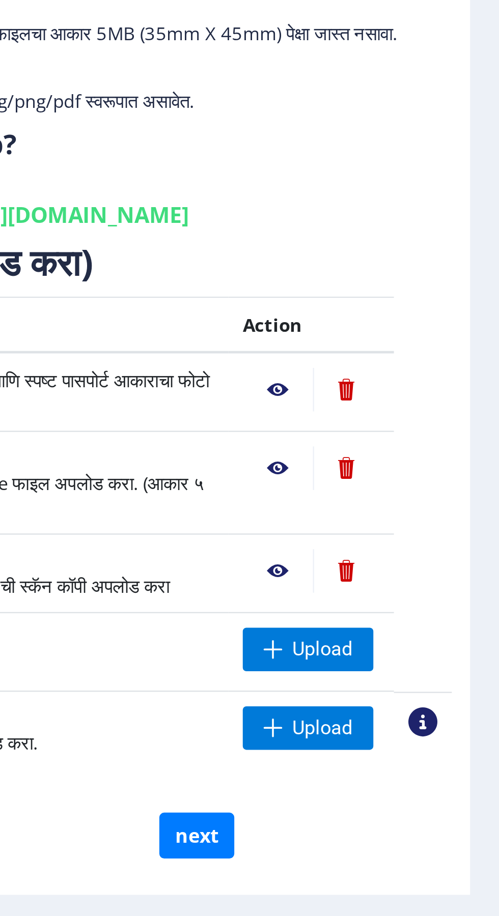
click at [412, 374] on nb-action at bounding box center [406, 369] width 30 height 18
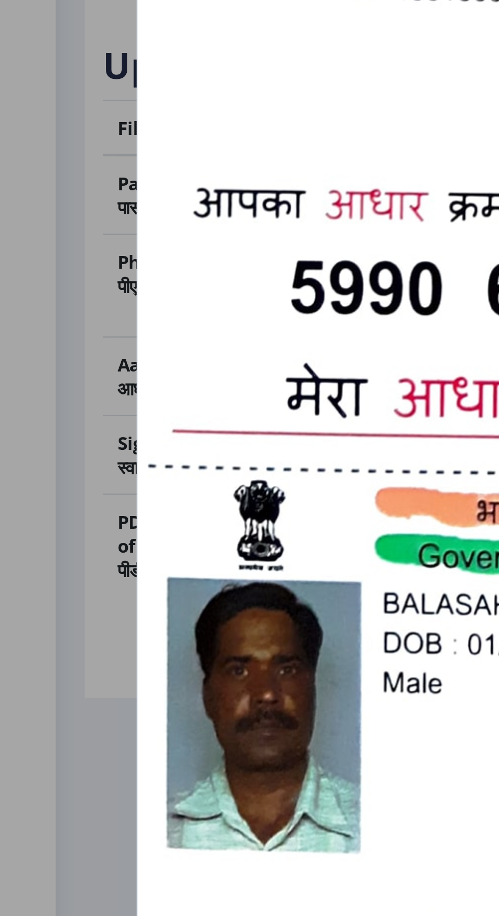
scroll to position [413, 12]
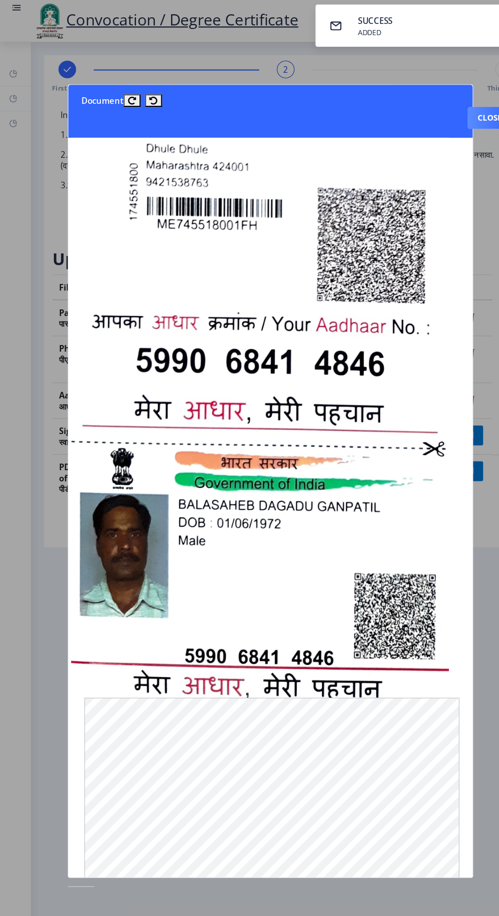
click at [390, 33] on nb-toast "SUCCESS ADDED" at bounding box center [393, 23] width 204 height 39
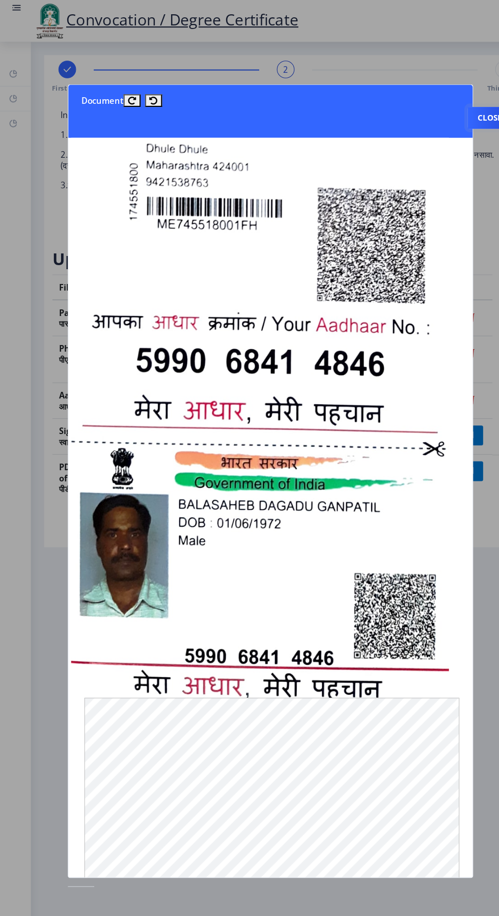
click at [435, 99] on button "Close" at bounding box center [453, 109] width 42 height 20
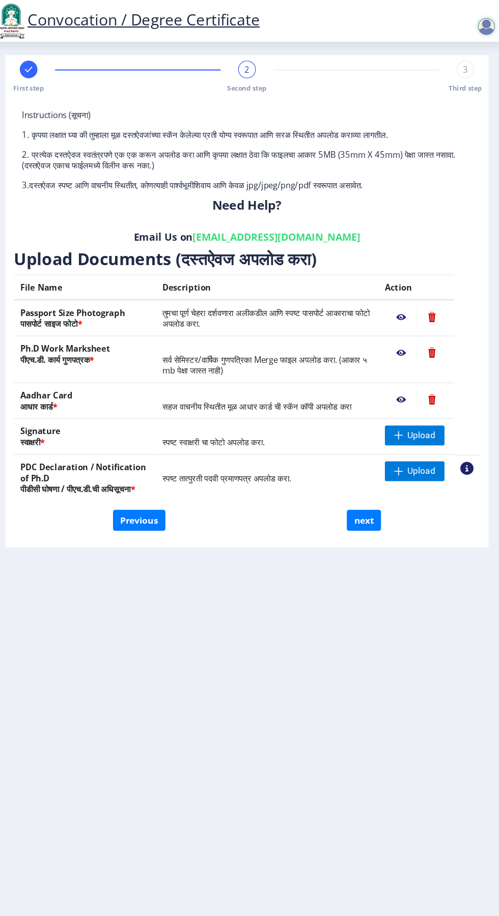
scroll to position [0, 0]
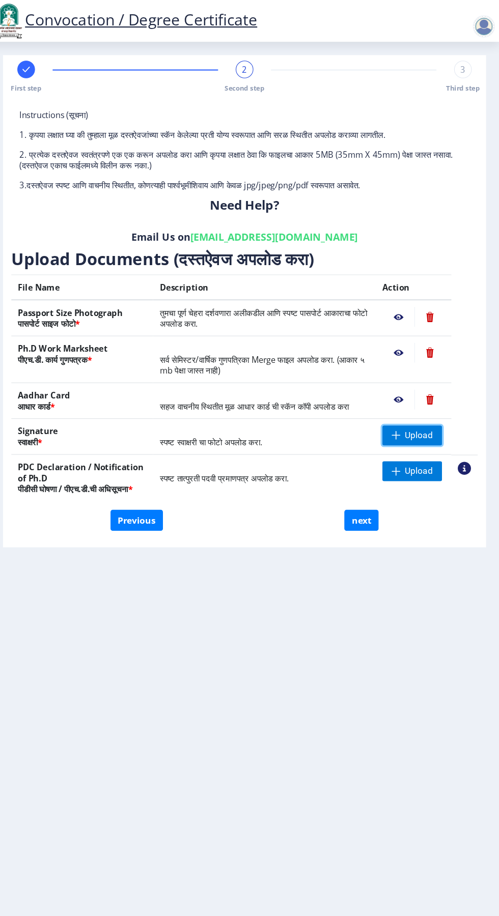
click at [436, 402] on span "Upload" at bounding box center [424, 402] width 25 height 10
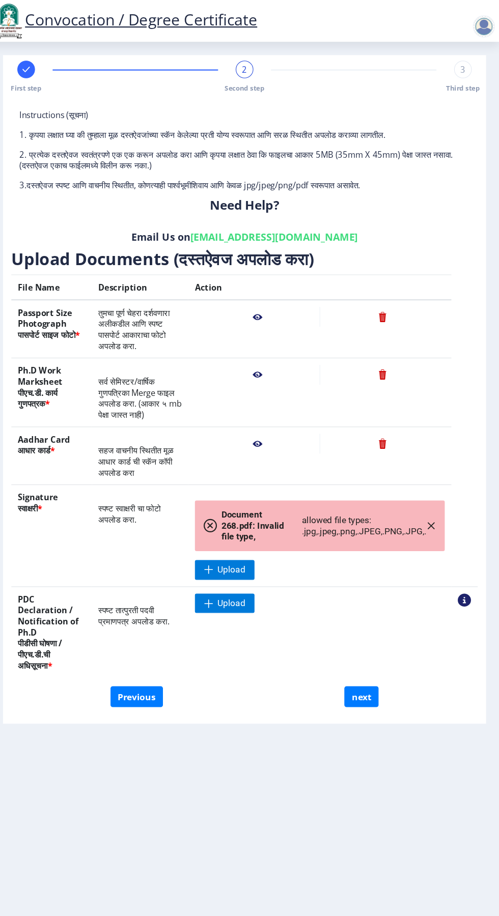
click at [279, 433] on td at bounding box center [333, 420] width 243 height 53
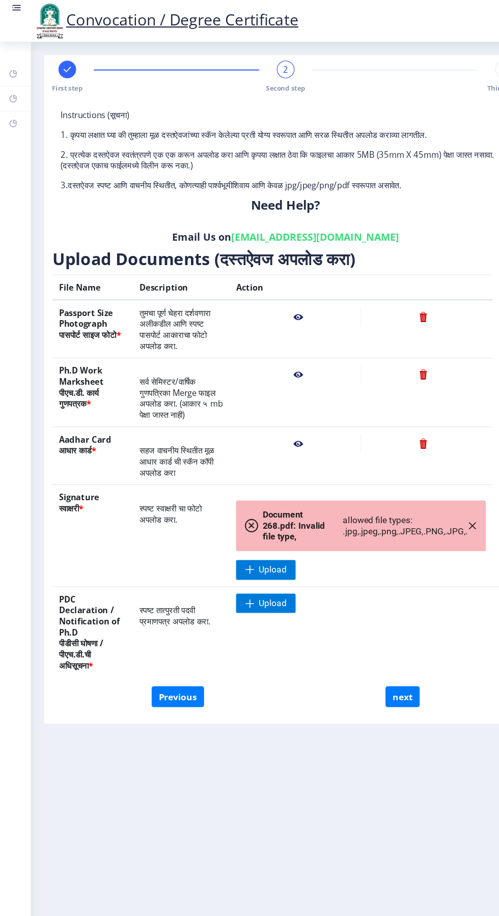
click at [242, 489] on span "Document 268.pdf: Invalid file type," at bounding box center [277, 485] width 70 height 31
click at [434, 489] on icon "button" at bounding box center [436, 486] width 8 height 8
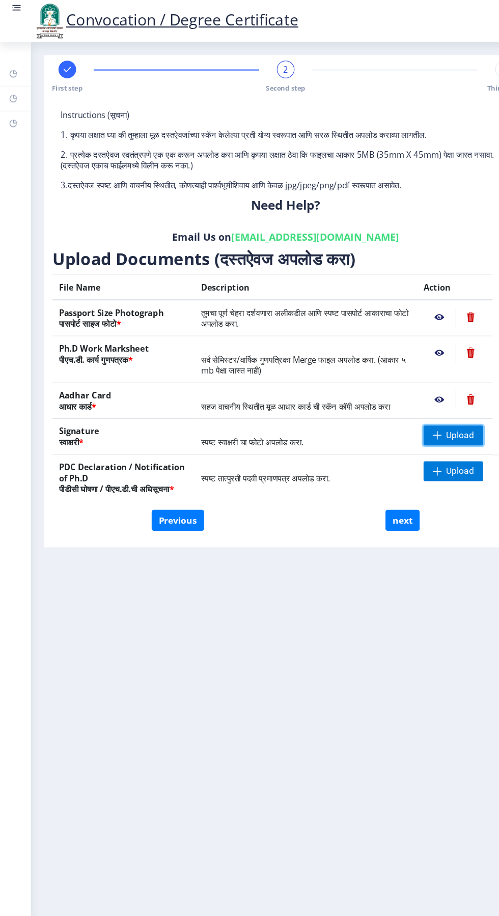
click at [425, 406] on span "Upload" at bounding box center [424, 402] width 25 height 10
click at [430, 457] on td "Upload" at bounding box center [420, 441] width 70 height 43
click at [427, 436] on span "Upload" at bounding box center [424, 435] width 25 height 10
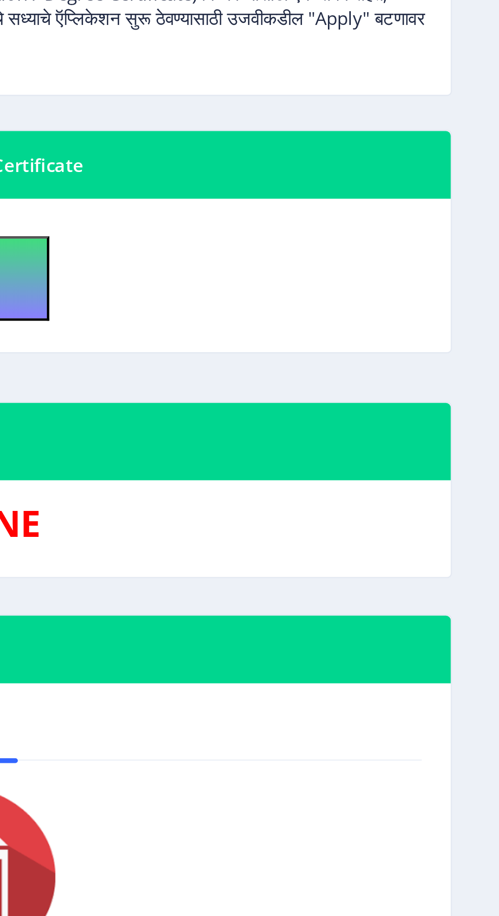
scroll to position [27, 0]
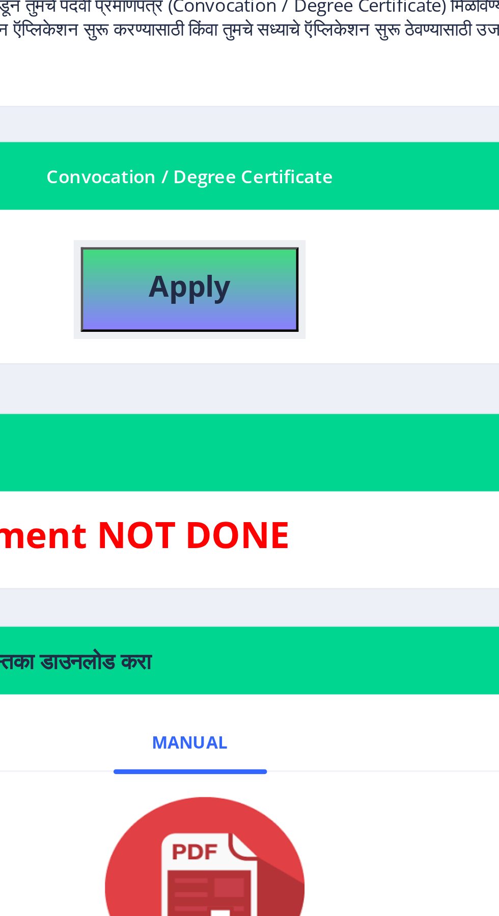
click at [284, 289] on button "Apply" at bounding box center [264, 307] width 92 height 36
select select
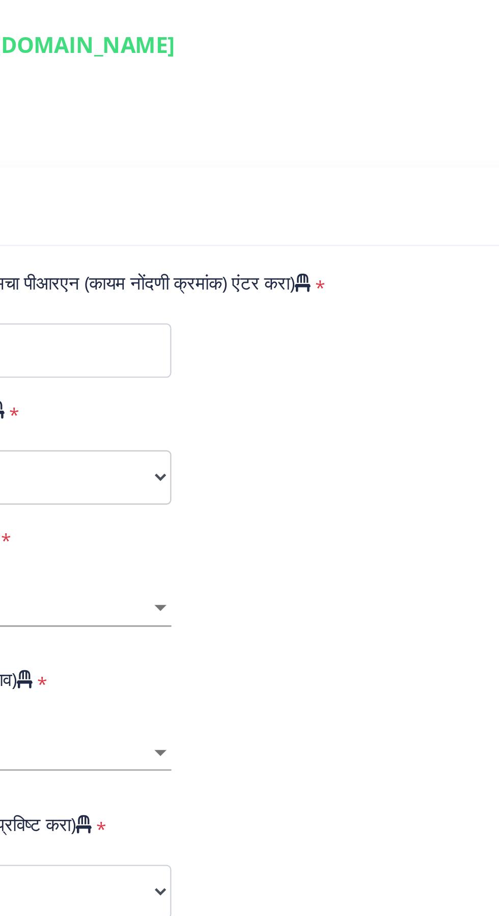
type input "P-1580"
select select "Regular"
select select "2024"
select select "PASS CLASS"
type input "1401"
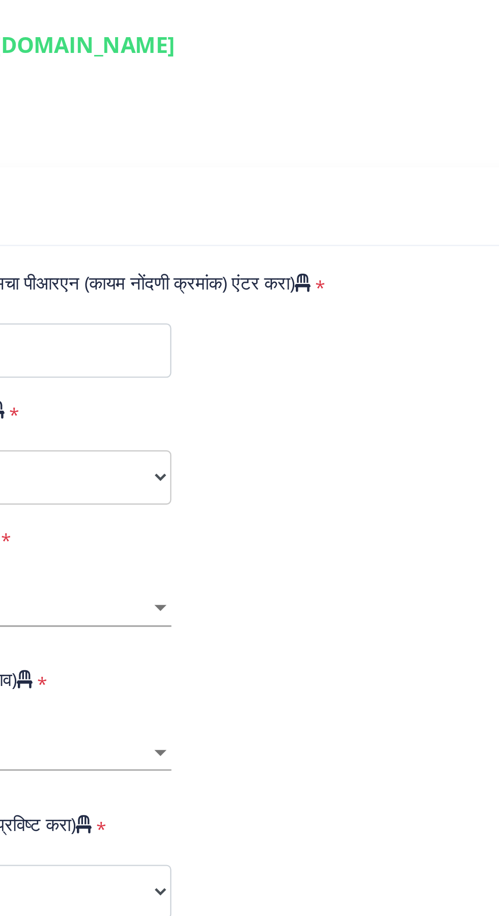
type input "[PERSON_NAME]"
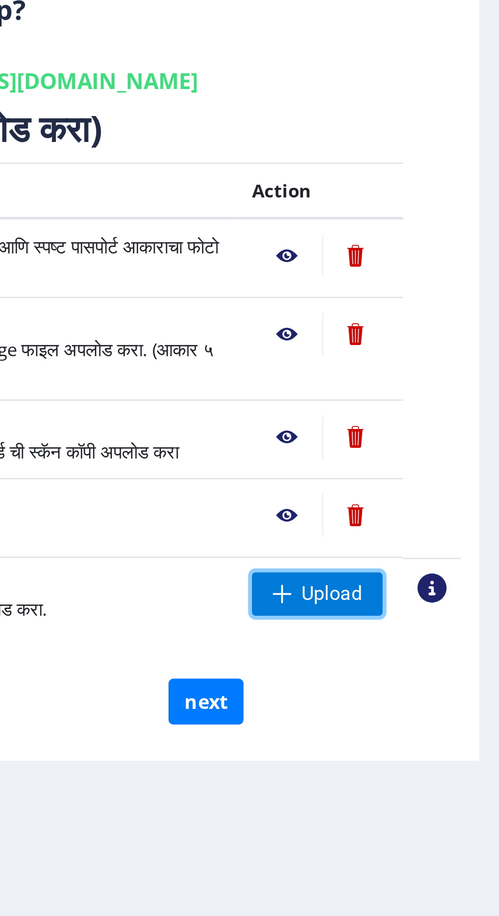
click at [422, 430] on span "Upload" at bounding box center [424, 435] width 25 height 10
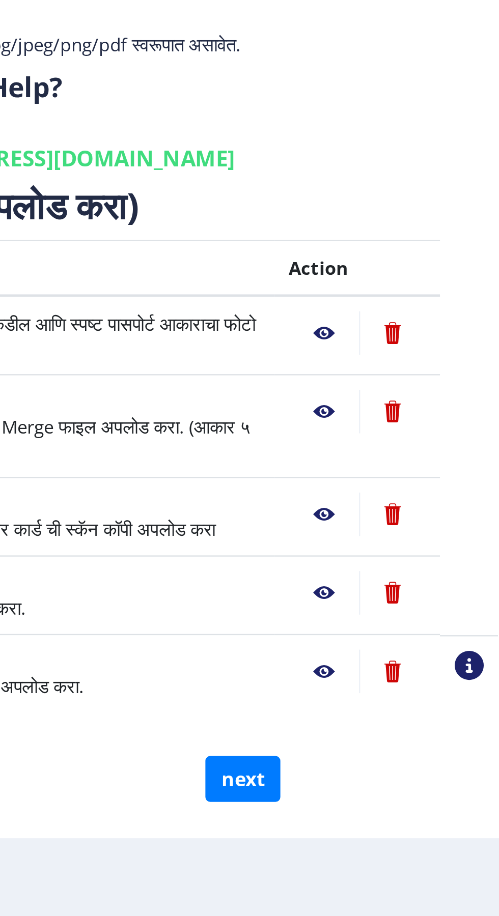
scroll to position [27, 0]
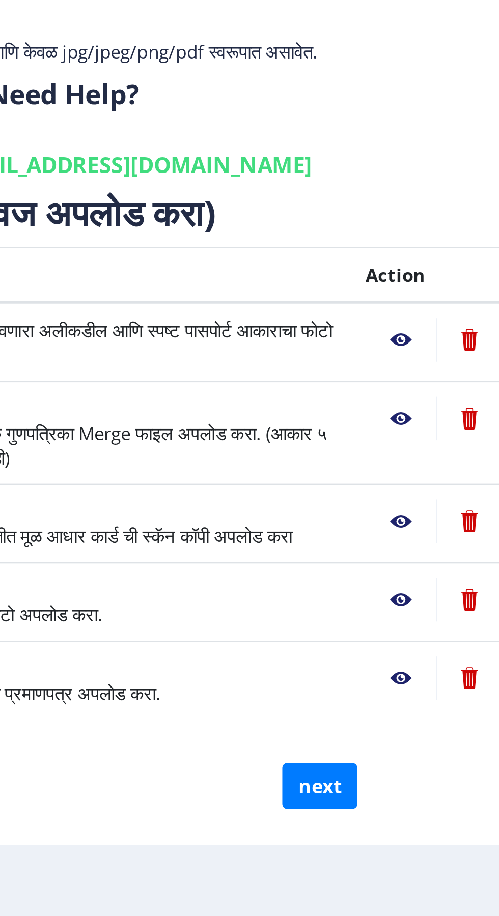
click at [405, 284] on nb-action at bounding box center [406, 293] width 30 height 18
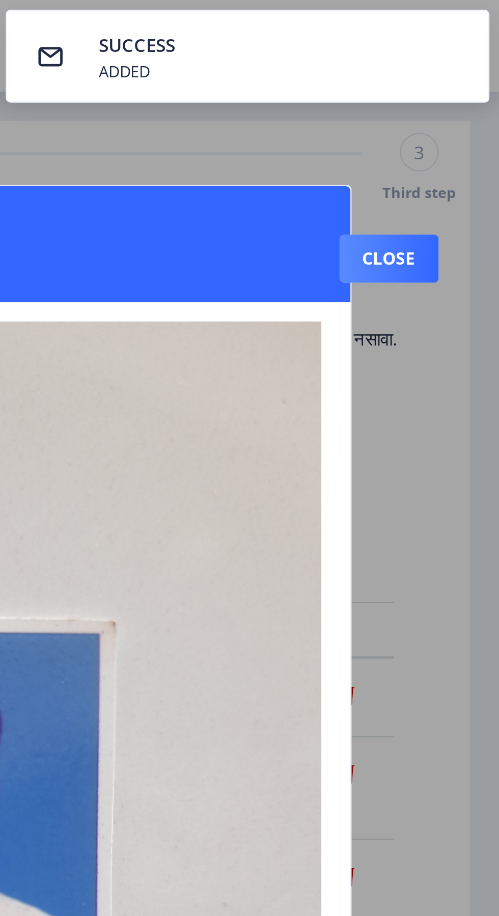
click at [448, 99] on button "Close" at bounding box center [453, 109] width 42 height 20
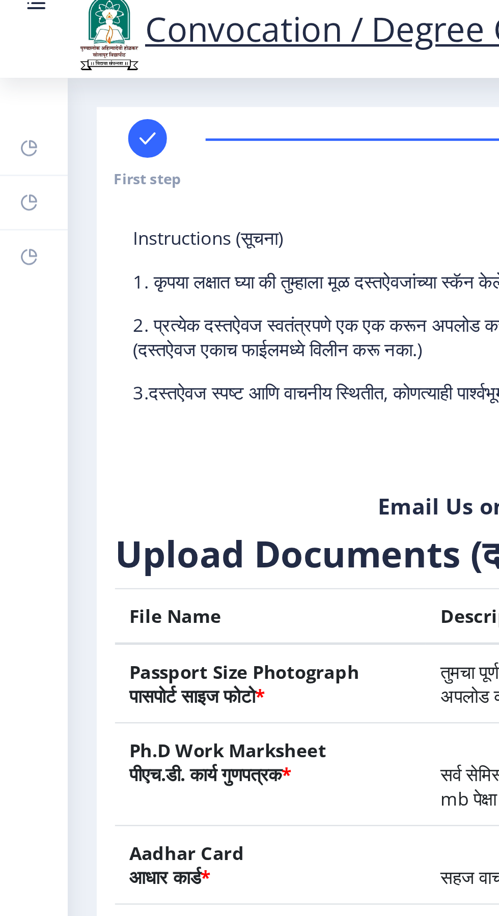
scroll to position [0, 0]
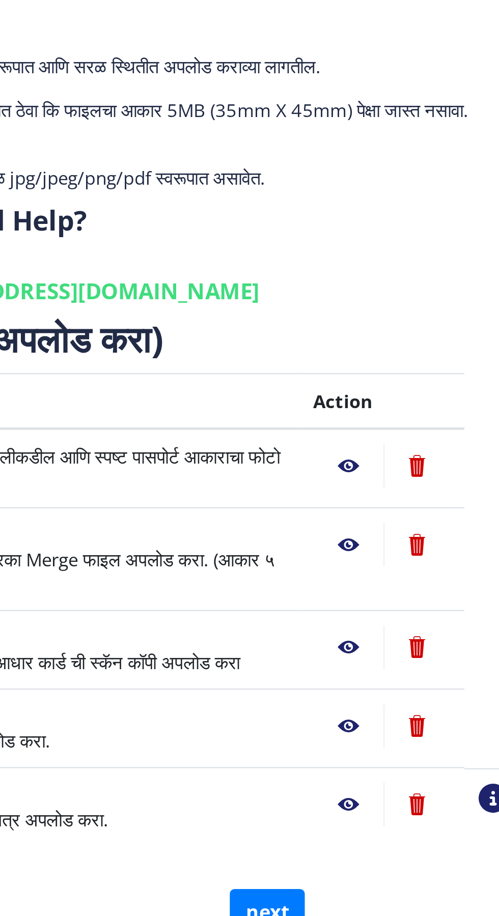
click at [406, 332] on nb-action at bounding box center [406, 326] width 30 height 18
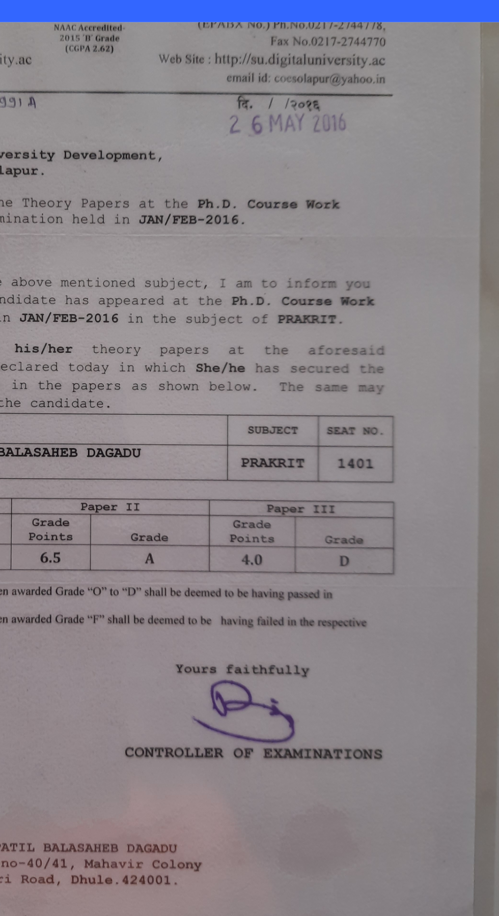
scroll to position [0, 12]
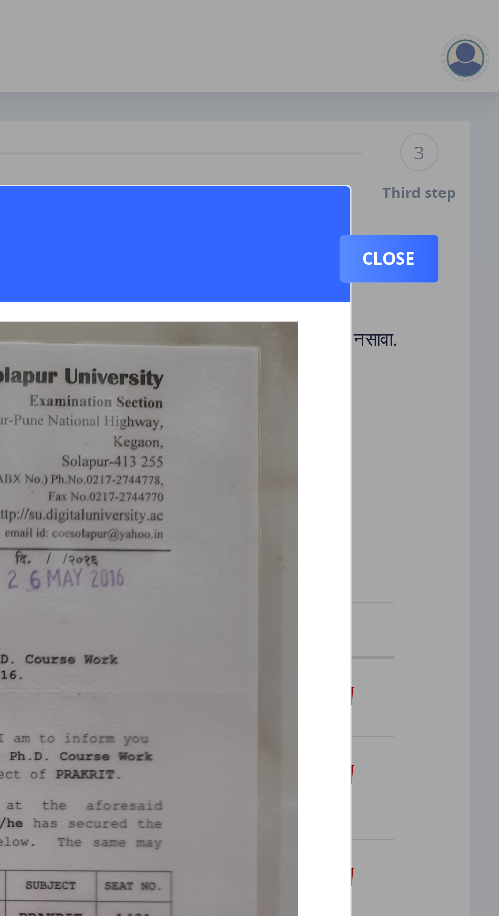
click at [457, 99] on button "Close" at bounding box center [453, 109] width 42 height 20
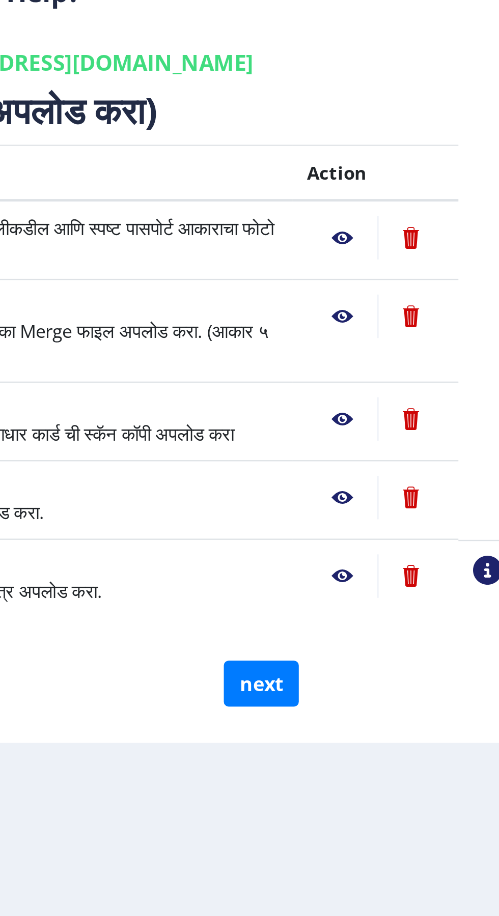
click at [409, 371] on nb-action at bounding box center [406, 369] width 30 height 18
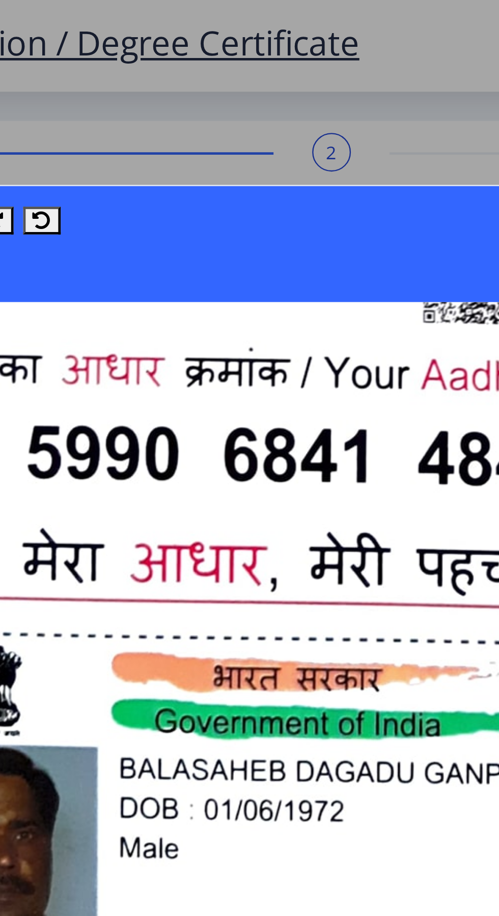
scroll to position [555, 12]
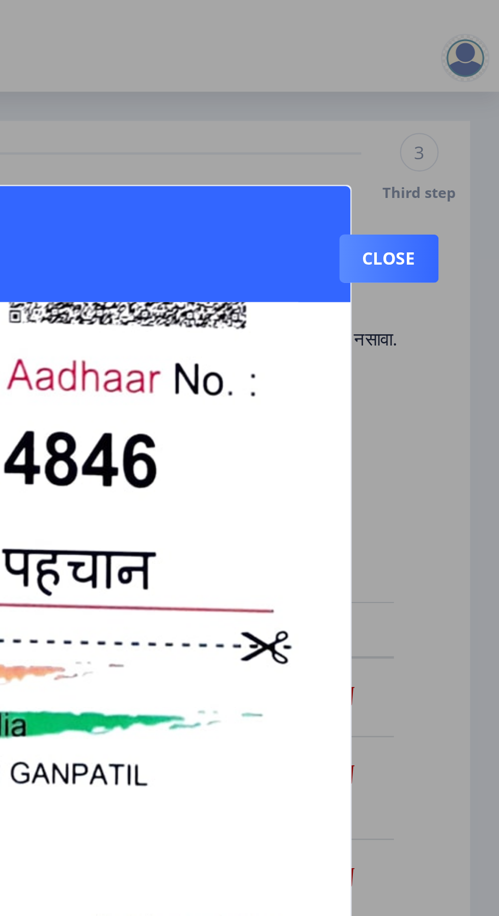
click at [460, 99] on button "Close" at bounding box center [453, 109] width 42 height 20
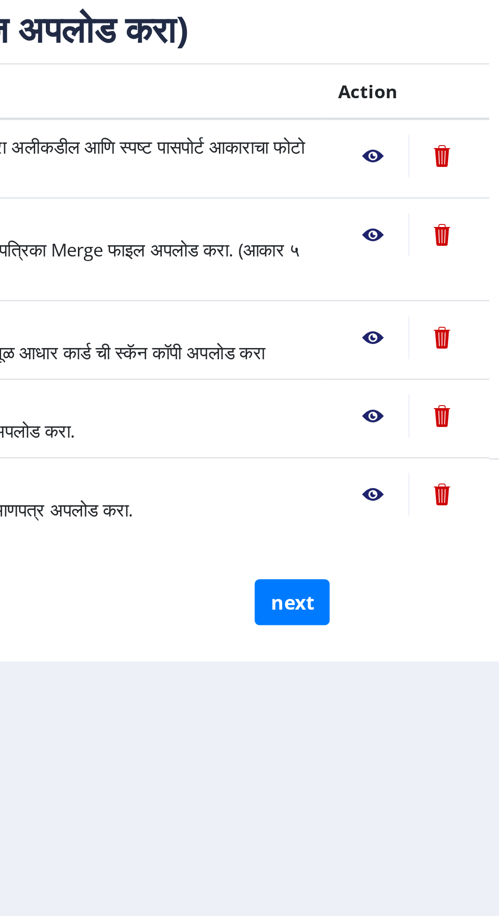
click at [409, 406] on nb-action at bounding box center [406, 402] width 30 height 18
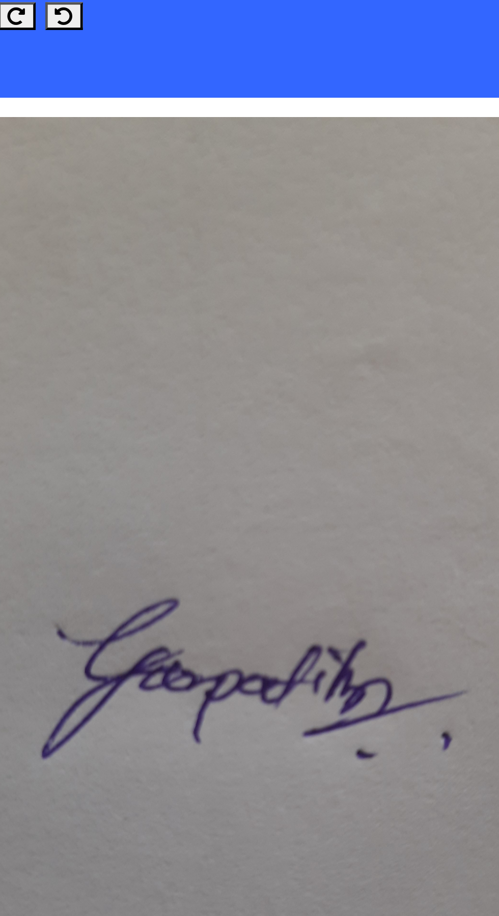
scroll to position [40, 0]
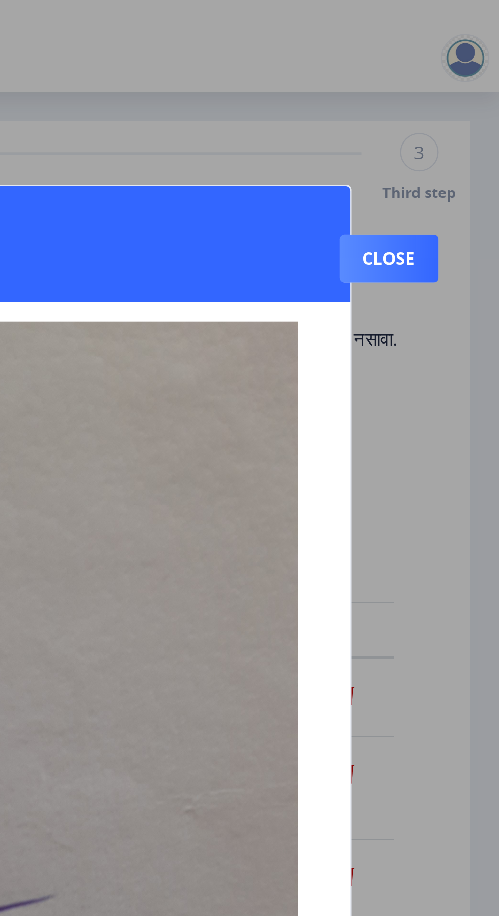
click at [452, 99] on button "Close" at bounding box center [453, 109] width 42 height 20
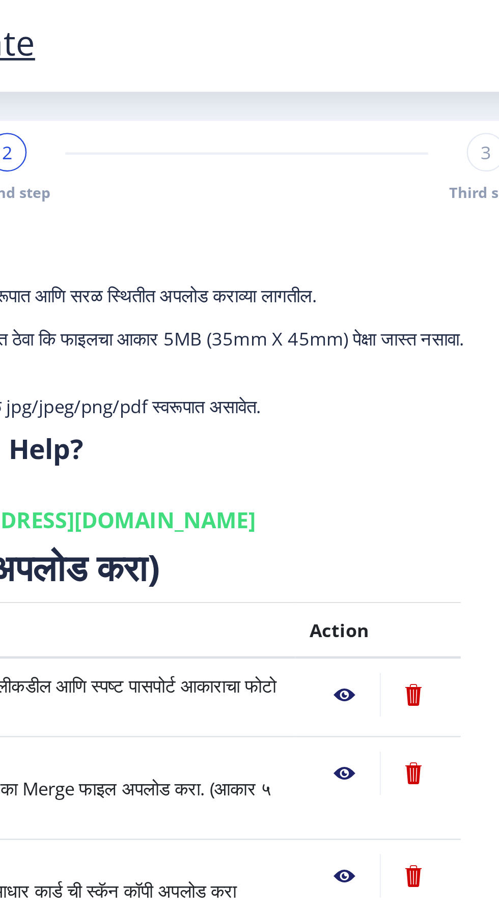
scroll to position [0, 0]
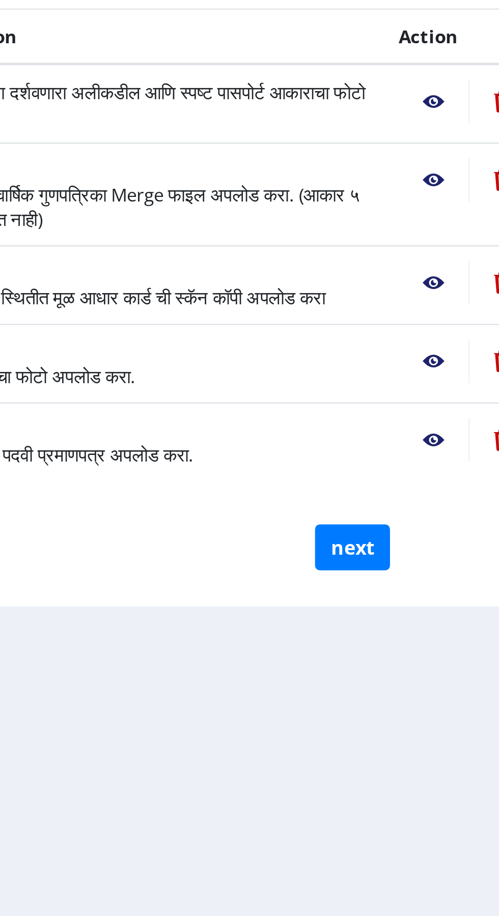
click at [402, 439] on nb-action at bounding box center [406, 435] width 30 height 18
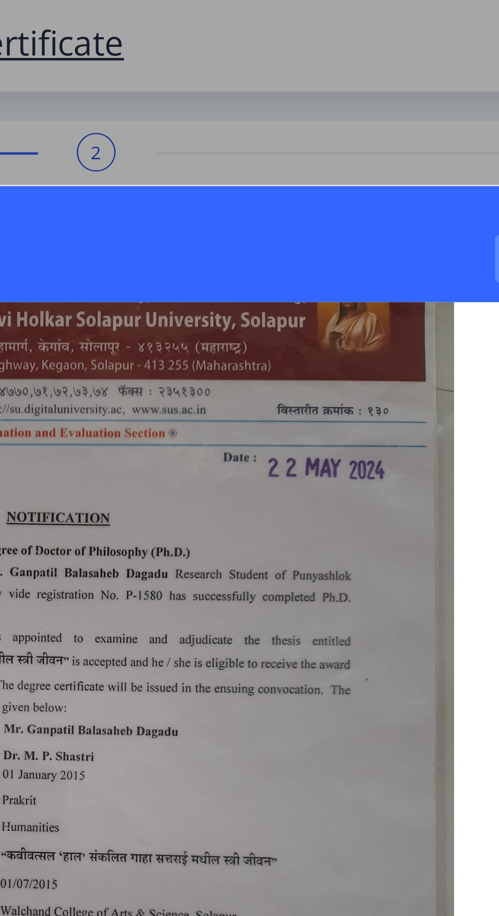
scroll to position [101, 12]
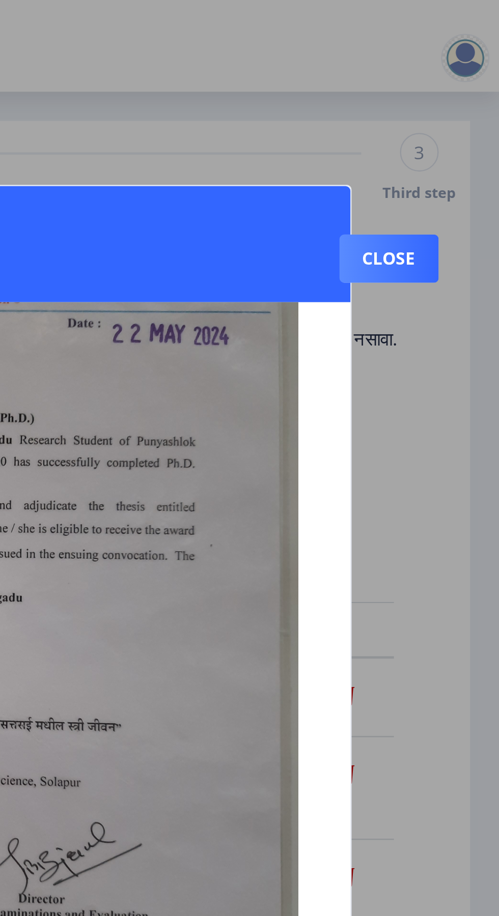
click at [462, 114] on button "Close" at bounding box center [453, 109] width 42 height 20
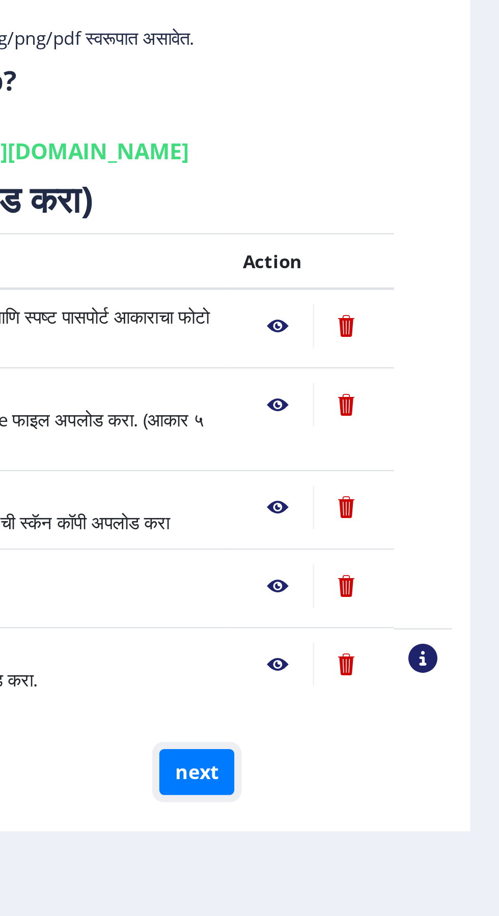
click at [378, 490] on button "next" at bounding box center [372, 480] width 32 height 19
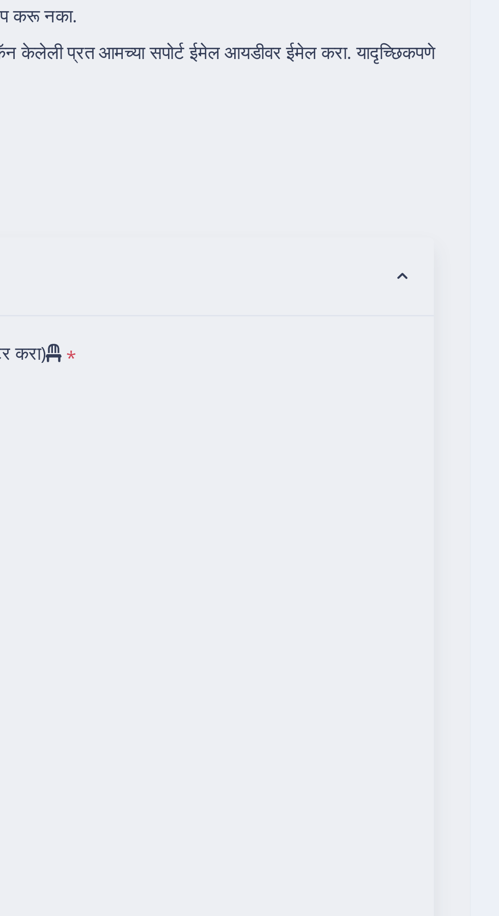
select select
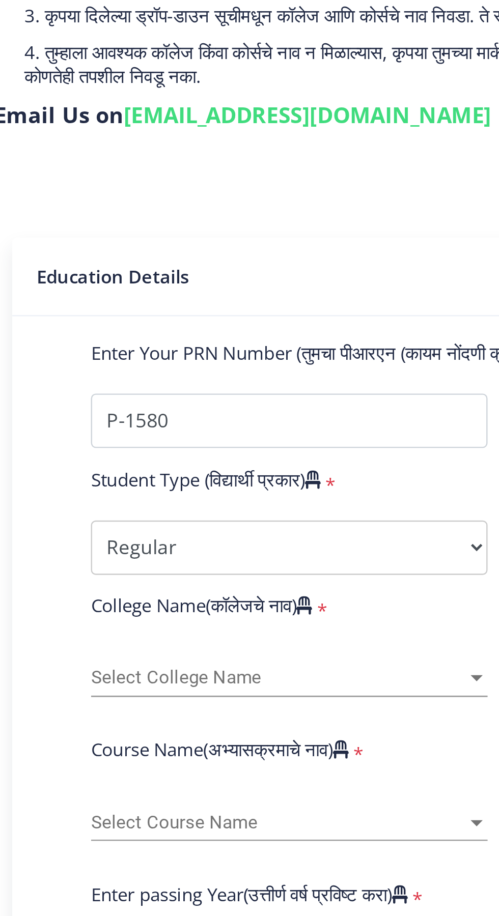
select select
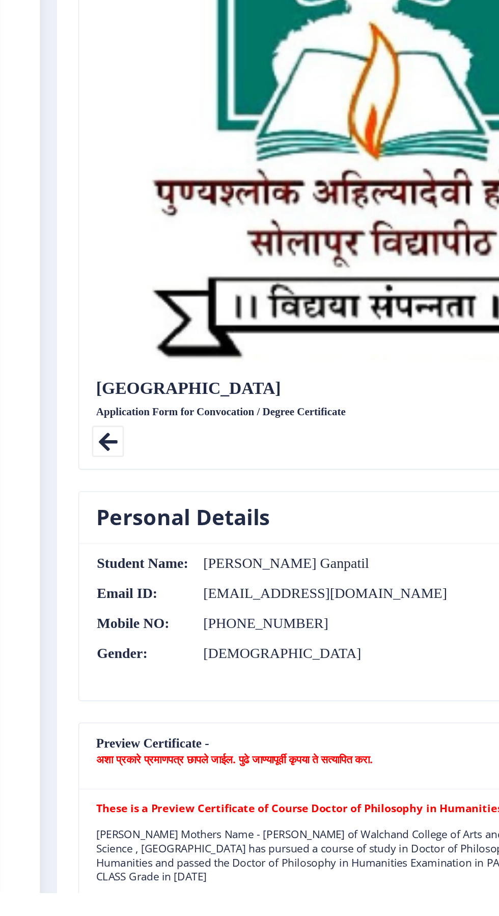
click at [83, 598] on icon at bounding box center [77, 593] width 23 height 23
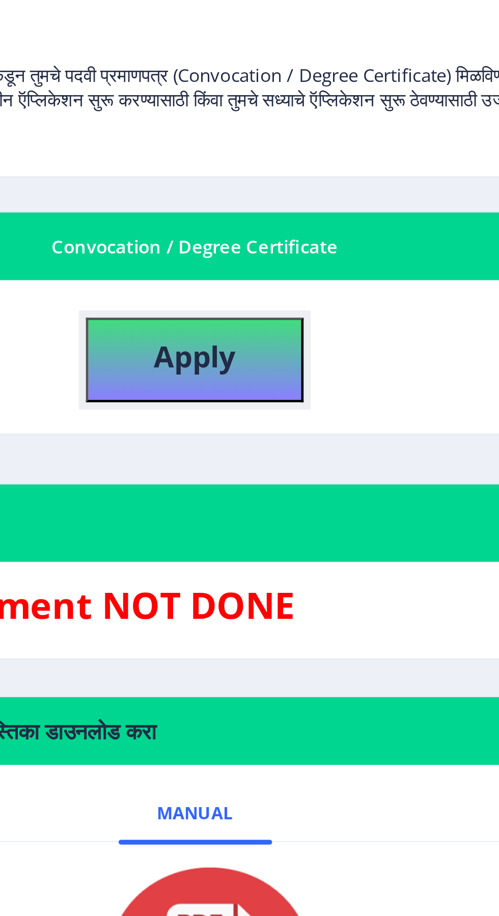
click at [290, 312] on button "Apply" at bounding box center [264, 307] width 92 height 36
select select
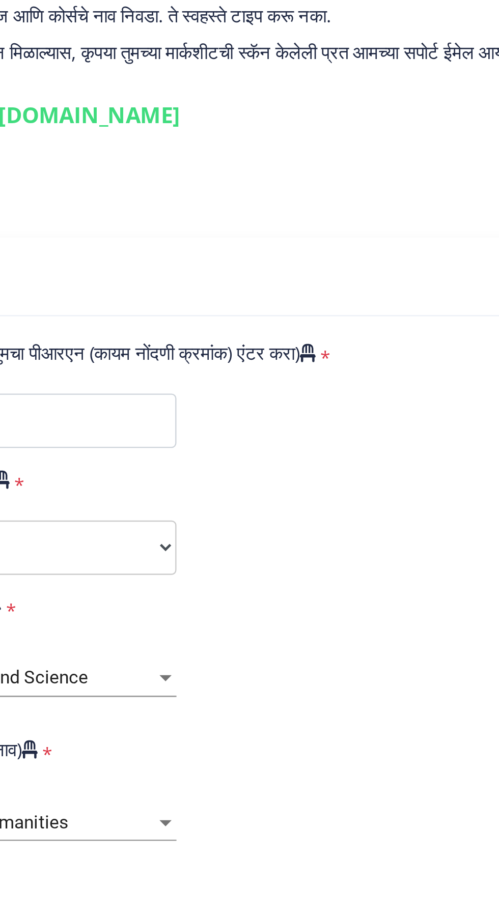
select select
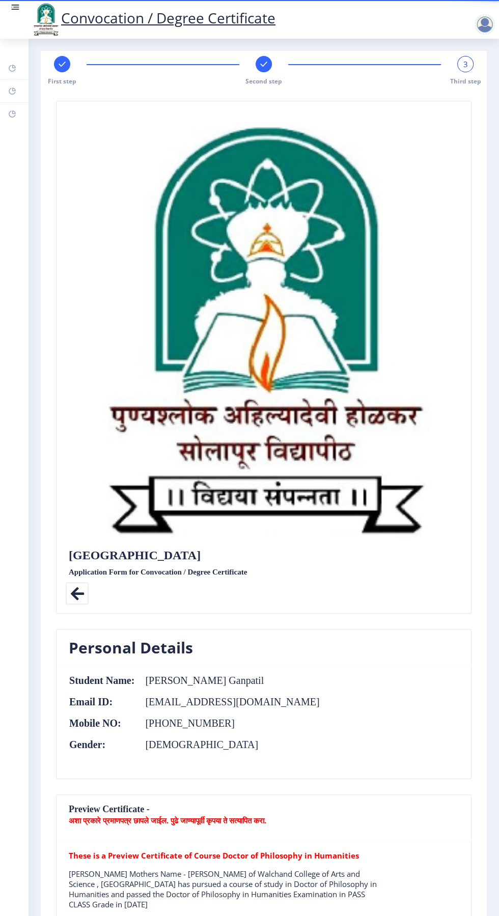
click at [62, 64] on rect at bounding box center [62, 64] width 10 height 10
select select "Regular"
select select "Prakrit"
select select "2024"
select select "May"
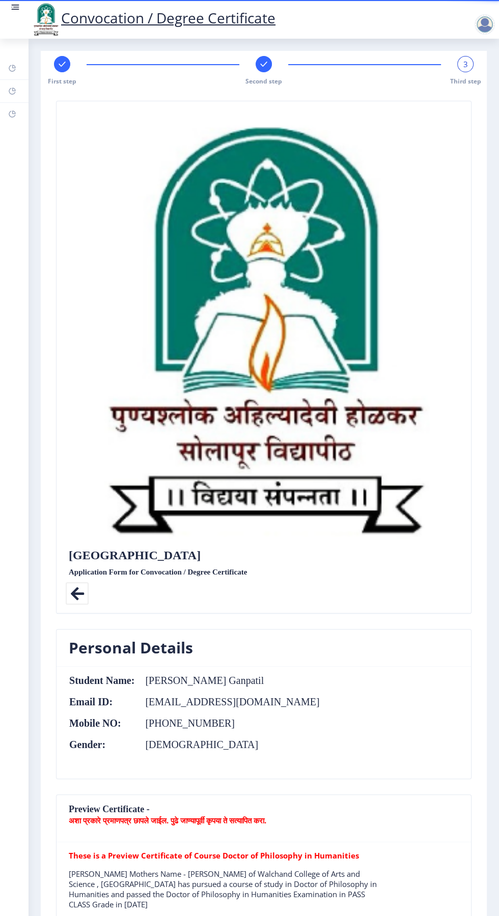
select select "PASS CLASS"
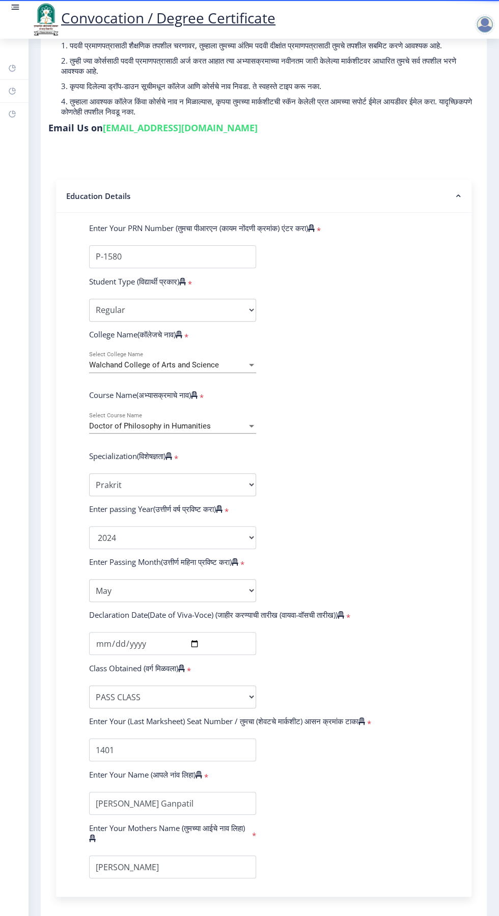
scroll to position [99, 0]
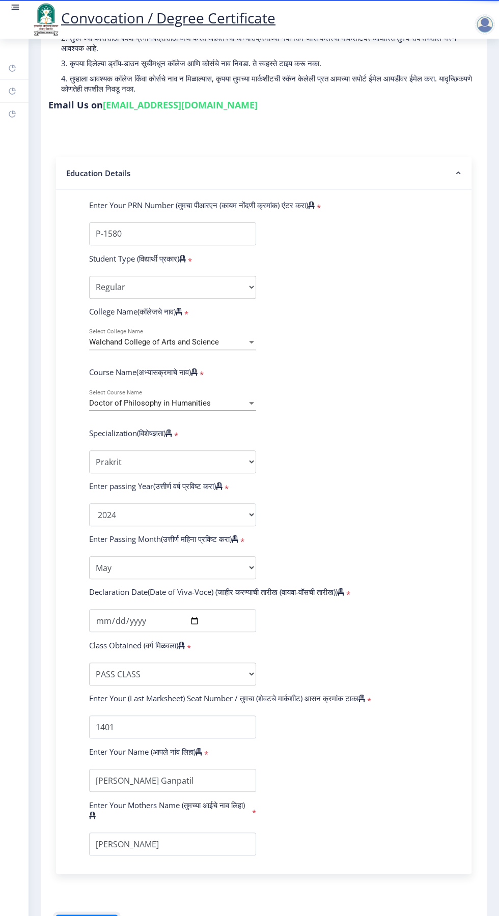
click at [82, 916] on button "Save & Next" at bounding box center [87, 924] width 62 height 19
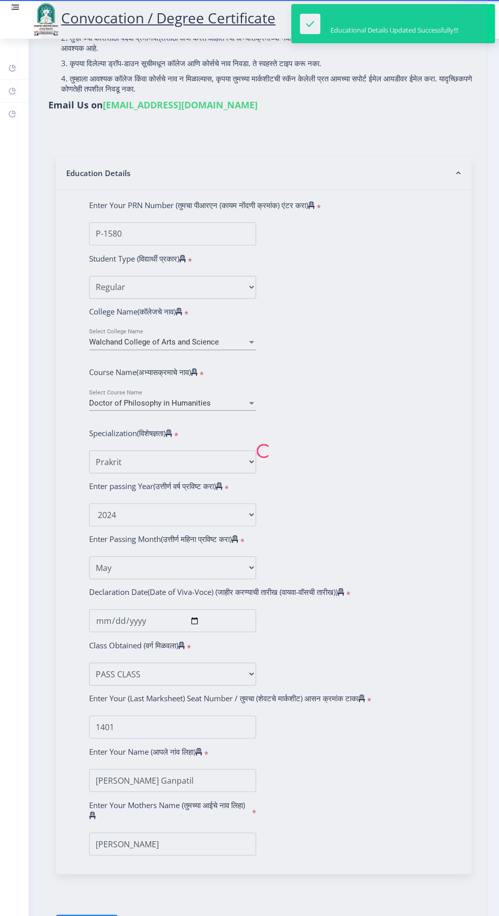
select select
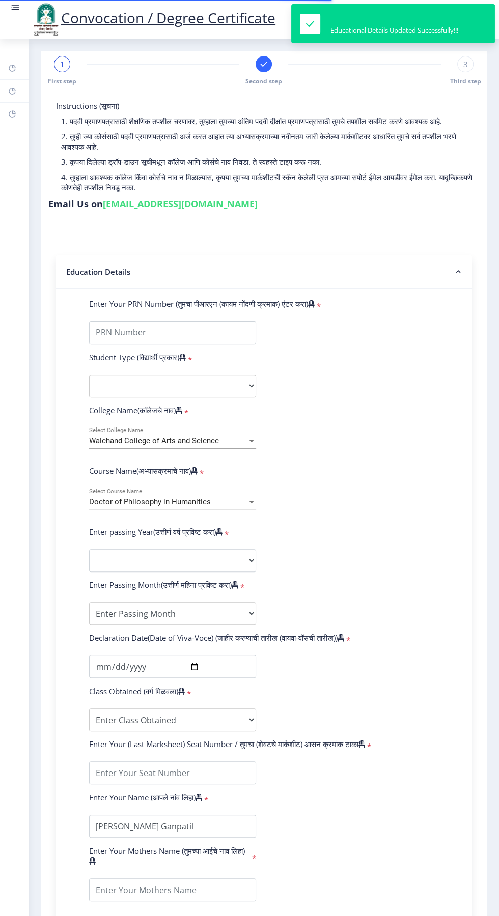
type input "P-1580"
select select "Regular"
select select "2024"
select select "May"
select select "PASS CLASS"
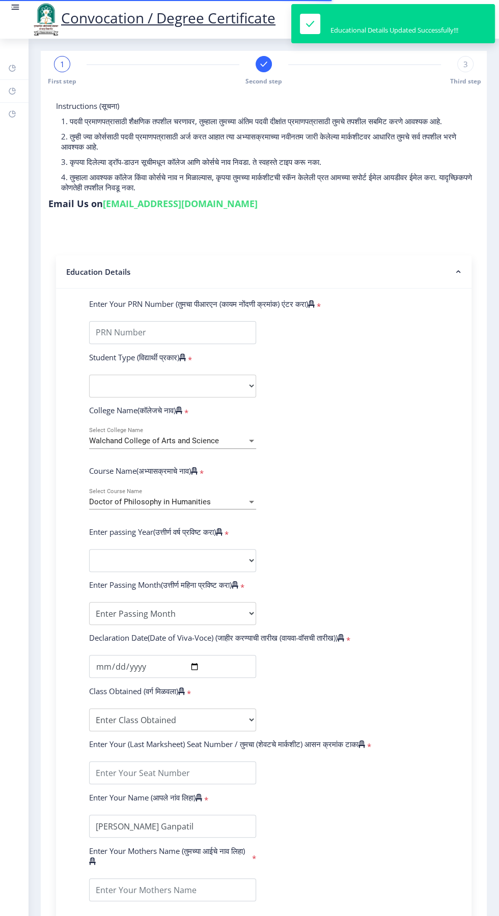
type input "1401"
type input "[PERSON_NAME]"
select select
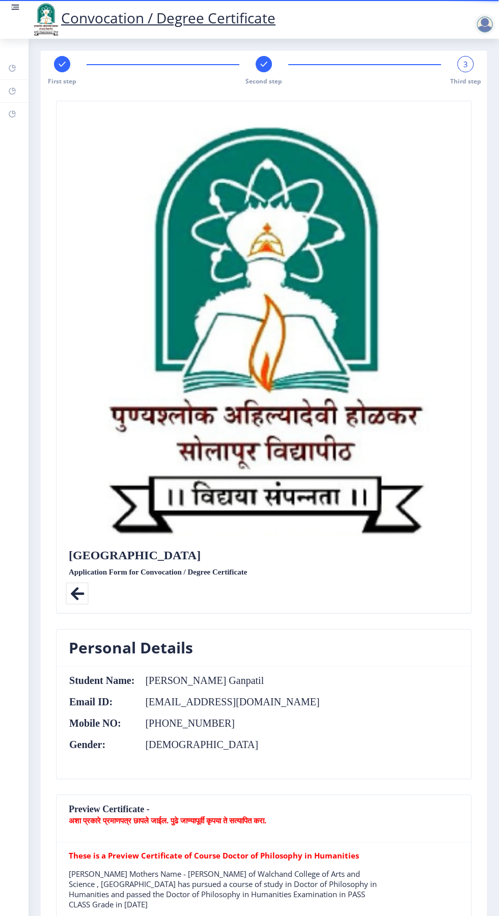
click at [61, 73] on div "First step" at bounding box center [62, 71] width 16 height 30
select select "Regular"
select select "Prakrit"
select select "2024"
select select "May"
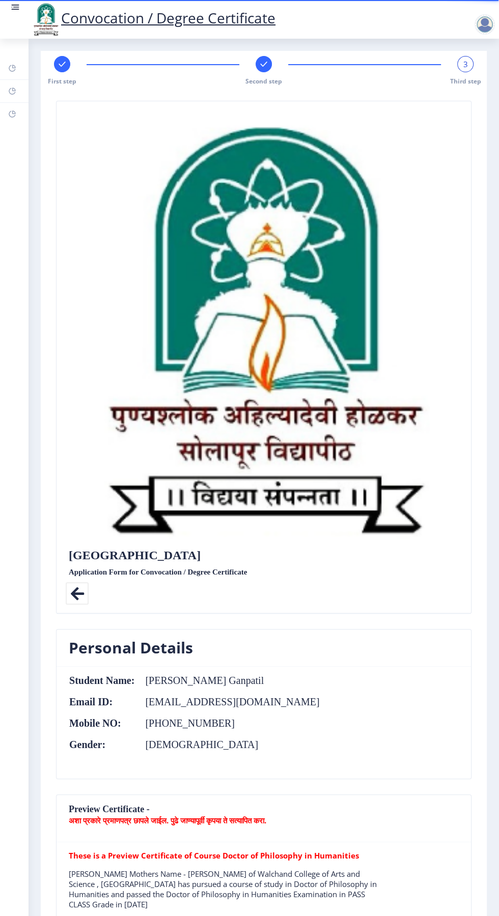
select select "PASS CLASS"
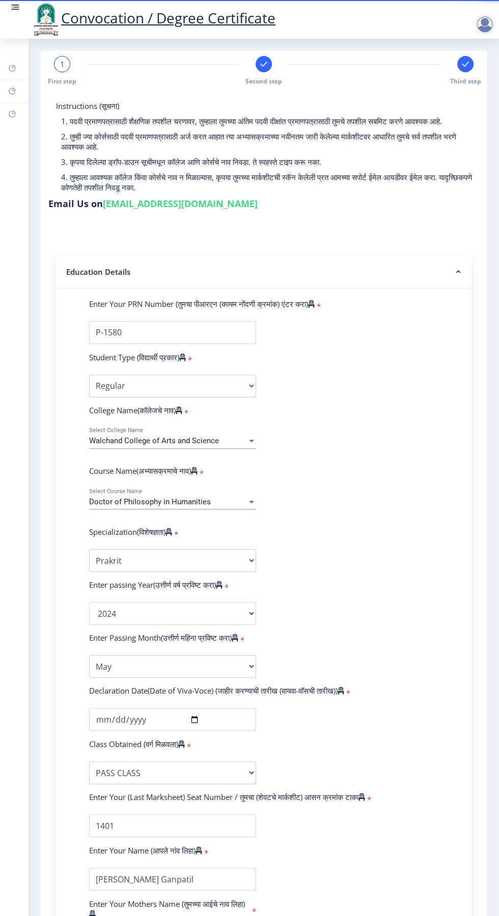
click at [261, 81] on span "Second step" at bounding box center [263, 81] width 37 height 9
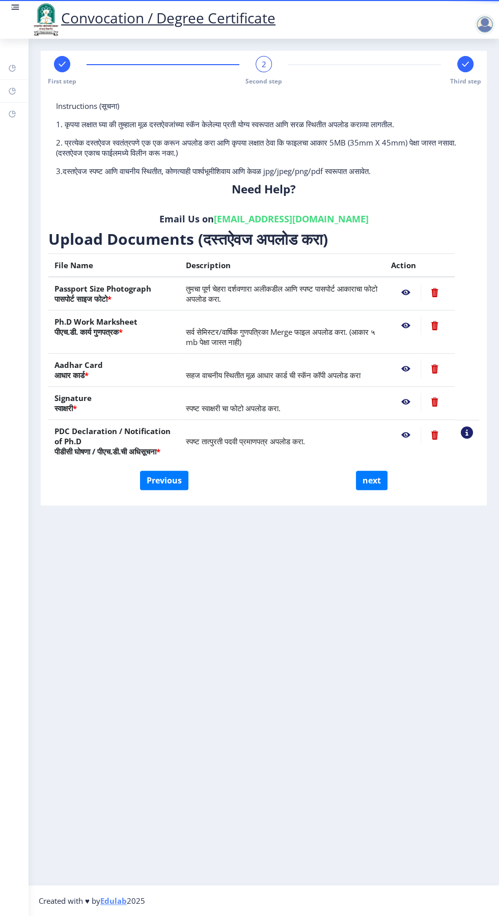
click at [62, 64] on rect at bounding box center [62, 64] width 10 height 10
select select "Regular"
select select "Prakrit"
select select "2024"
select select "May"
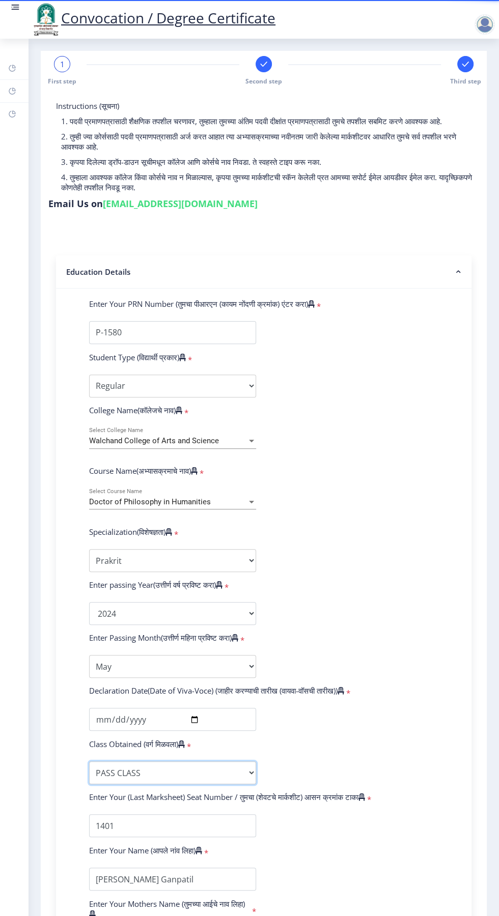
click at [249, 781] on select "Enter Class Obtained FIRST CLASS WITH DISTINCTION FIRST CLASS HIGHER SECOND CLA…" at bounding box center [172, 772] width 167 height 23
select select "Grade B+"
click at [89, 761] on select "Enter Class Obtained FIRST CLASS WITH DISTINCTION FIRST CLASS HIGHER SECOND CLA…" at bounding box center [172, 772] width 167 height 23
click at [239, 768] on select "Enter Class Obtained FIRST CLASS WITH DISTINCTION FIRST CLASS HIGHER SECOND CLA…" at bounding box center [172, 772] width 167 height 23
click at [89, 761] on select "Enter Class Obtained FIRST CLASS WITH DISTINCTION FIRST CLASS HIGHER SECOND CLA…" at bounding box center [172, 772] width 167 height 23
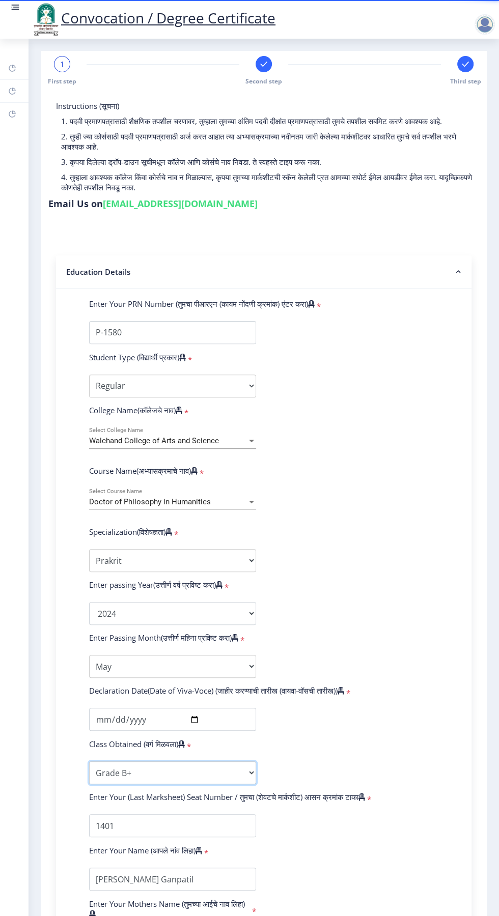
scroll to position [99, 0]
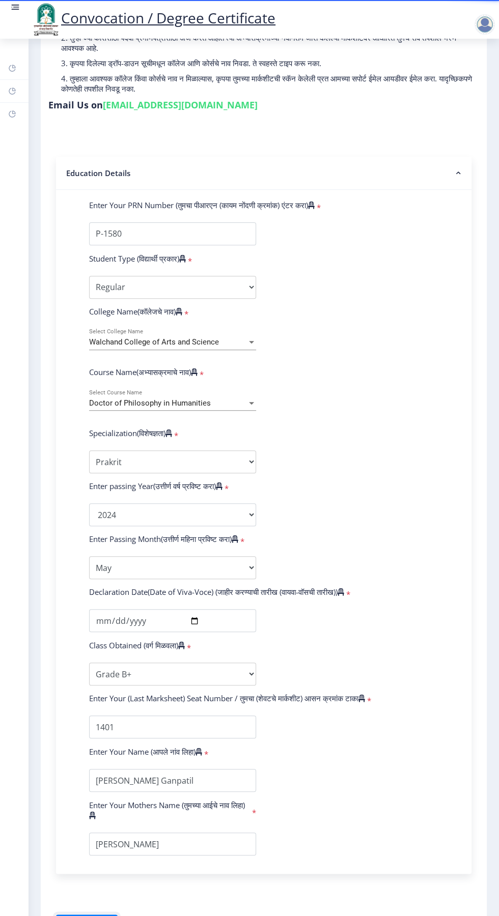
click at [101, 916] on button "Save & Next" at bounding box center [87, 924] width 62 height 19
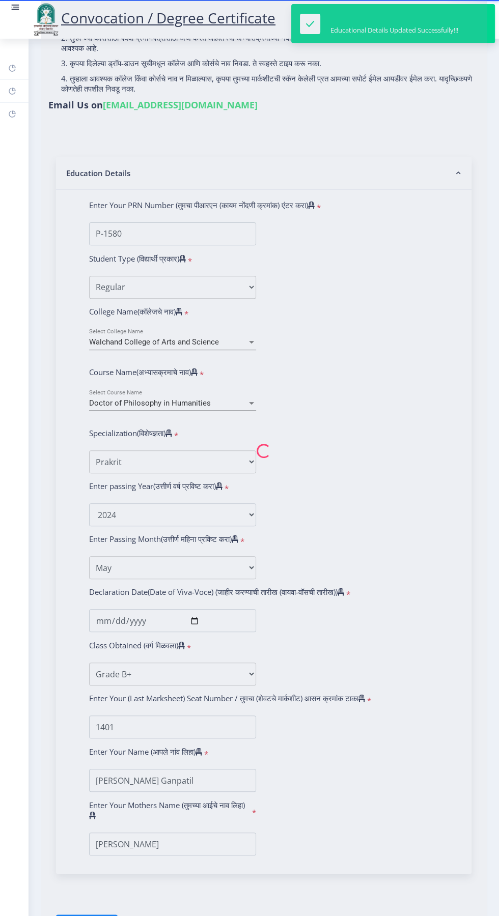
select select
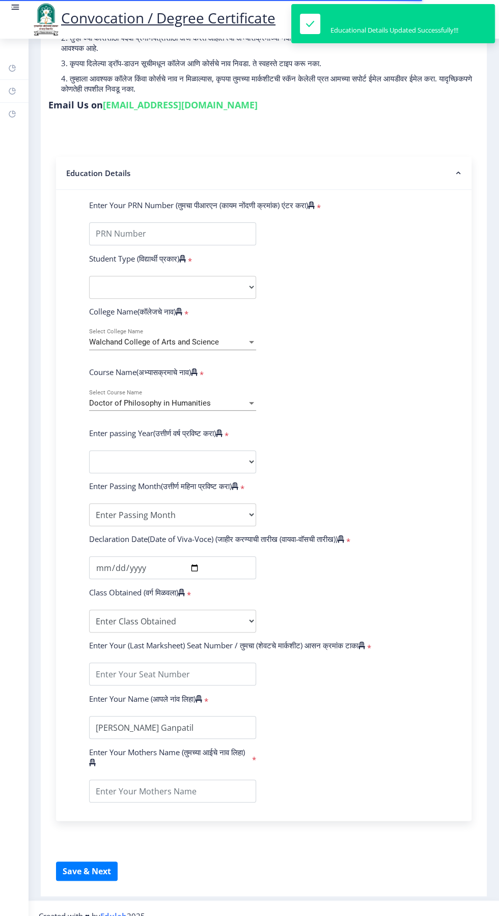
type input "P-1580"
select select "Regular"
select select "2024"
select select "May"
select select "Grade B+"
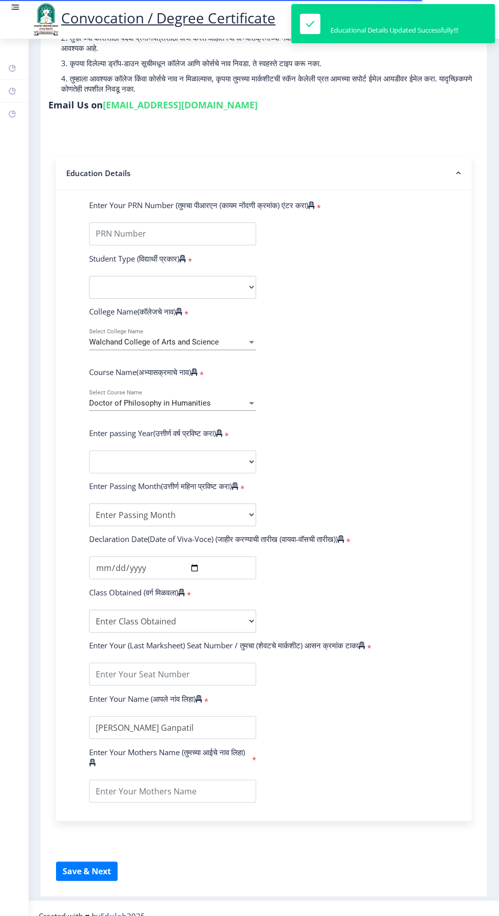
type input "1401"
type input "[PERSON_NAME]"
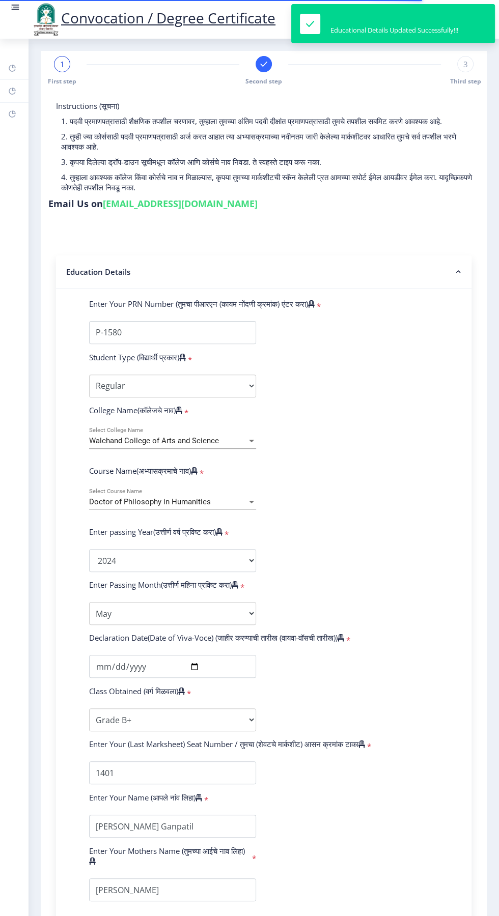
select select
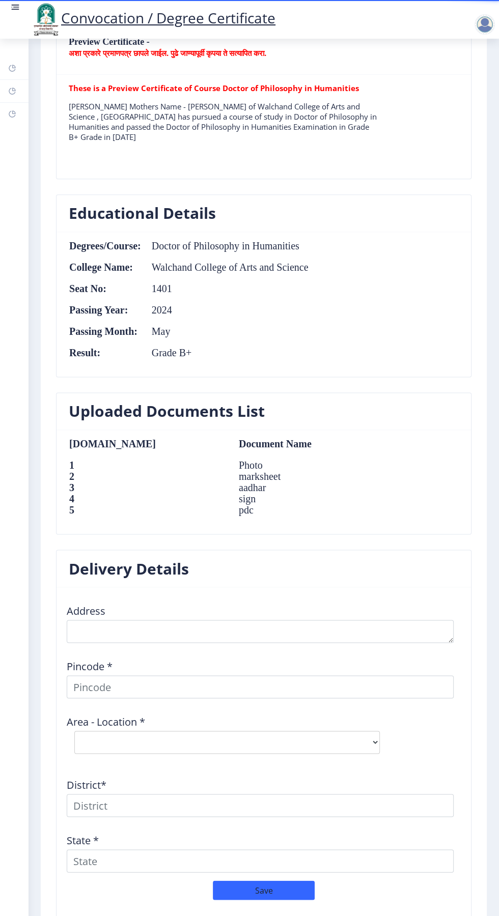
scroll to position [771, 0]
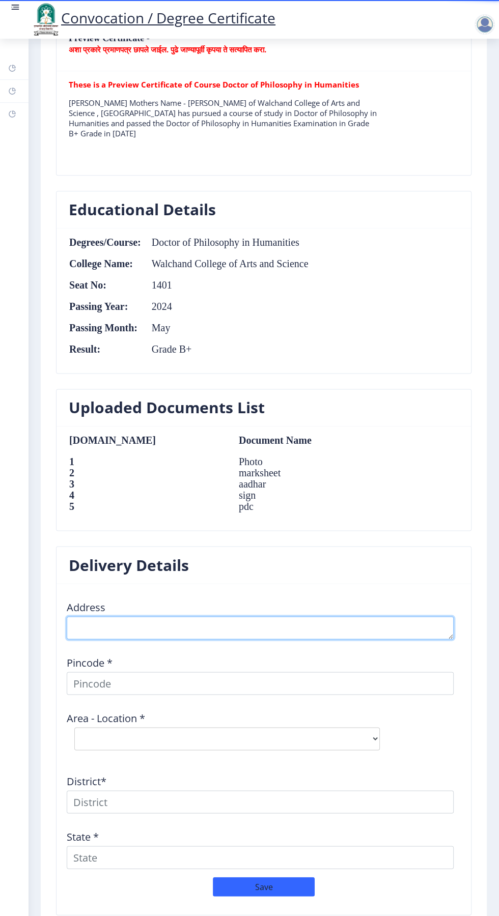
click at [303, 625] on textarea at bounding box center [260, 627] width 387 height 23
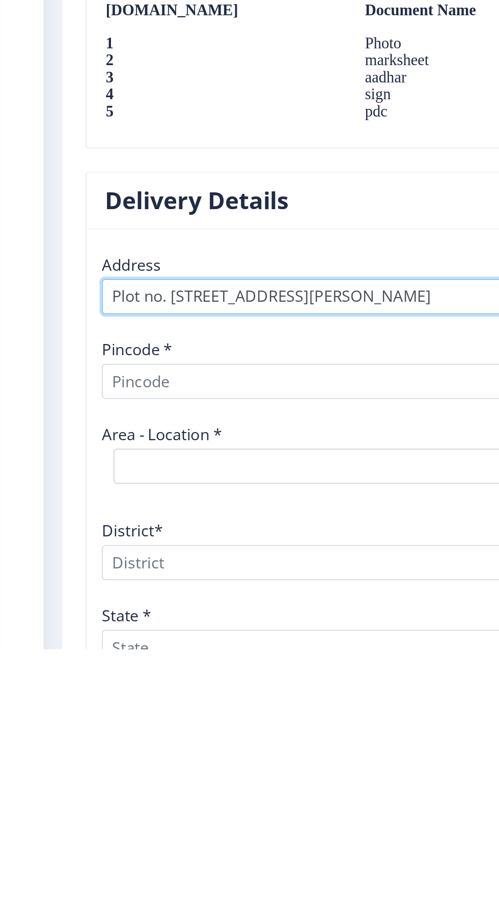
type textarea "Plot no. [STREET_ADDRESS][PERSON_NAME]"
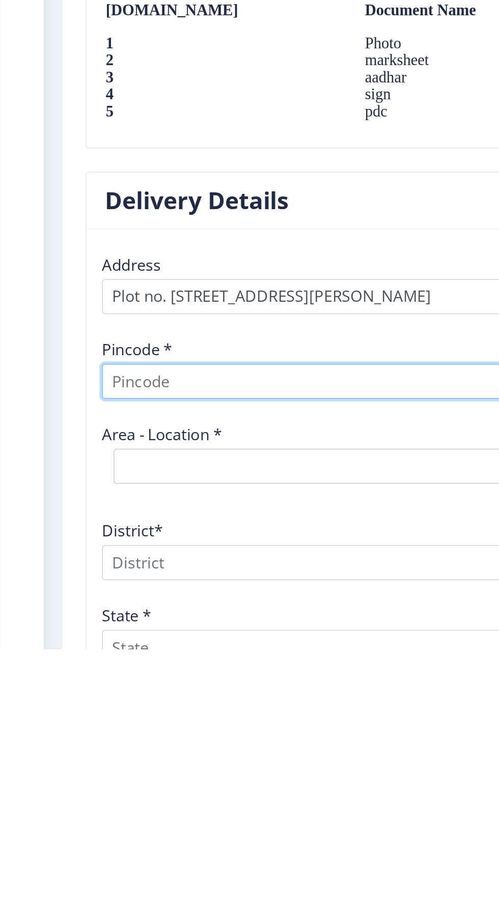
click at [193, 732] on input at bounding box center [260, 740] width 387 height 23
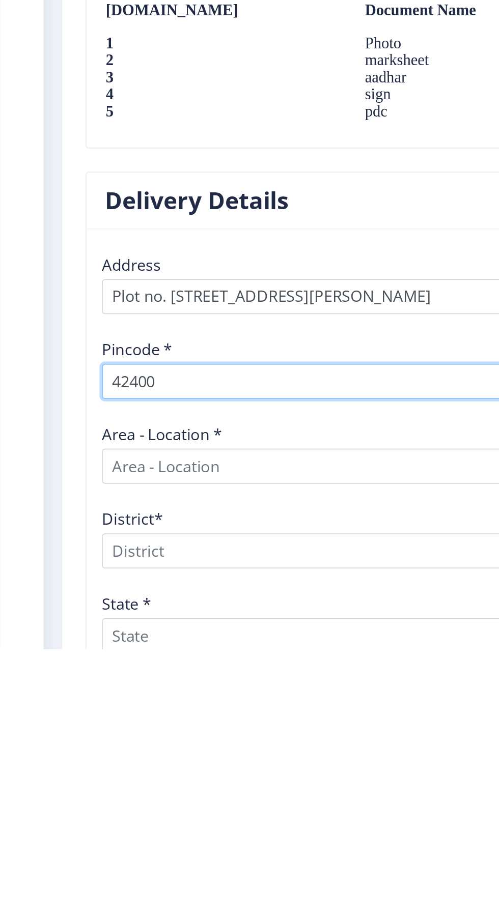
type input "424001"
select select
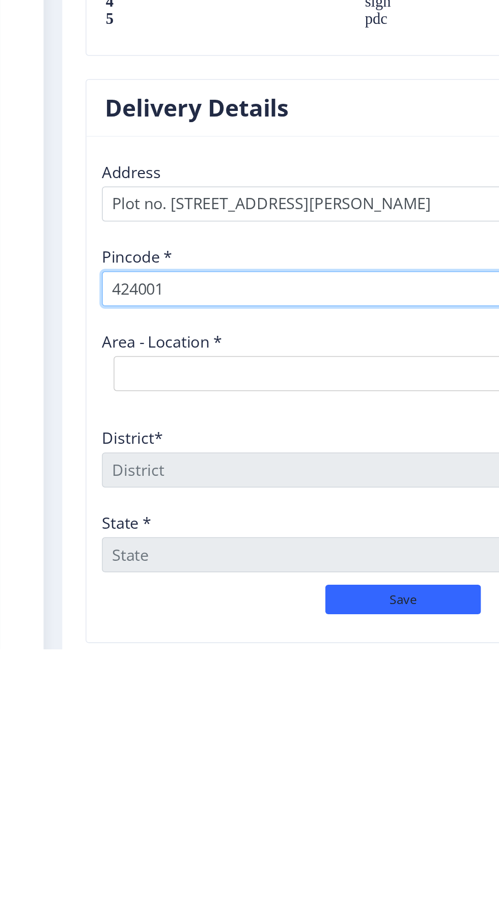
scroll to position [778, 0]
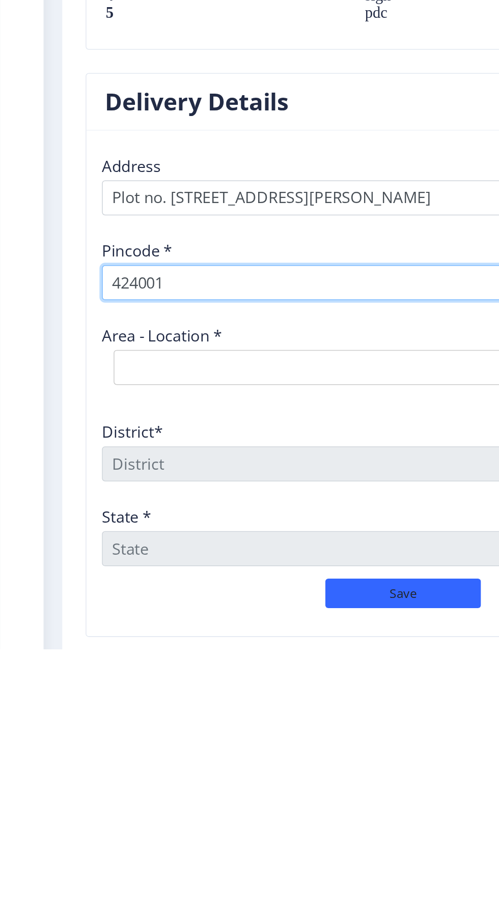
type input "424001"
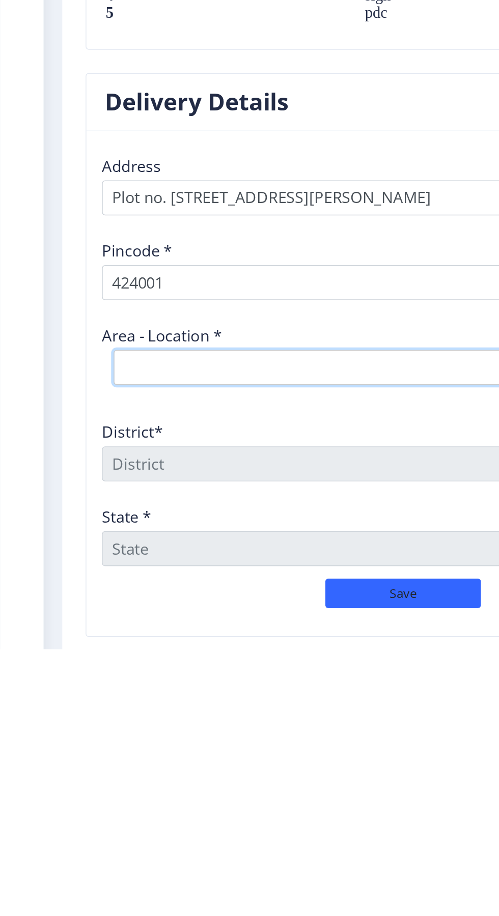
click at [199, 735] on select "Select Area Location [GEOGRAPHIC_DATA] [GEOGRAPHIC_DATA] S.O Dhule Collectorate…" at bounding box center [226, 731] width 305 height 23
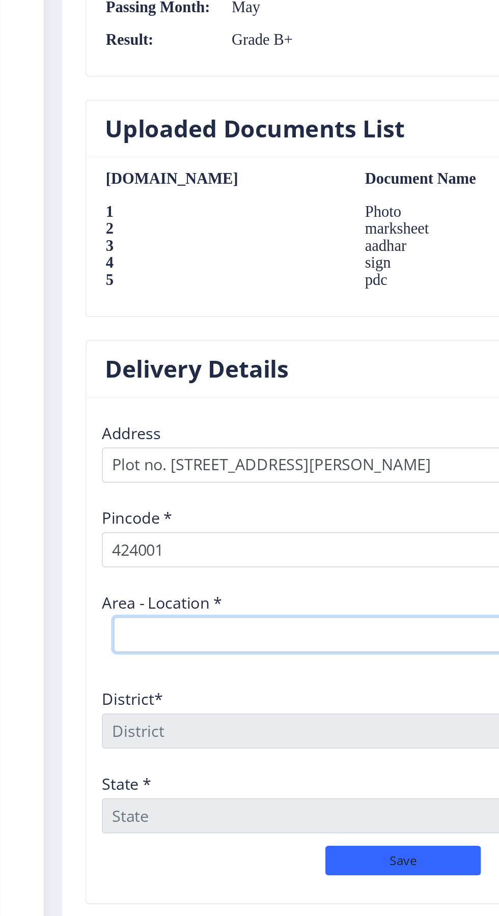
select select "4: Object"
click at [74, 720] on select "Select Area Location [GEOGRAPHIC_DATA] [GEOGRAPHIC_DATA] S.O Dhule Collectorate…" at bounding box center [226, 731] width 305 height 23
type input "DHULE"
type input "[GEOGRAPHIC_DATA]"
click at [121, 730] on select "Select Area Location [GEOGRAPHIC_DATA] [GEOGRAPHIC_DATA] S.O Dhule Collectorate…" at bounding box center [226, 731] width 305 height 23
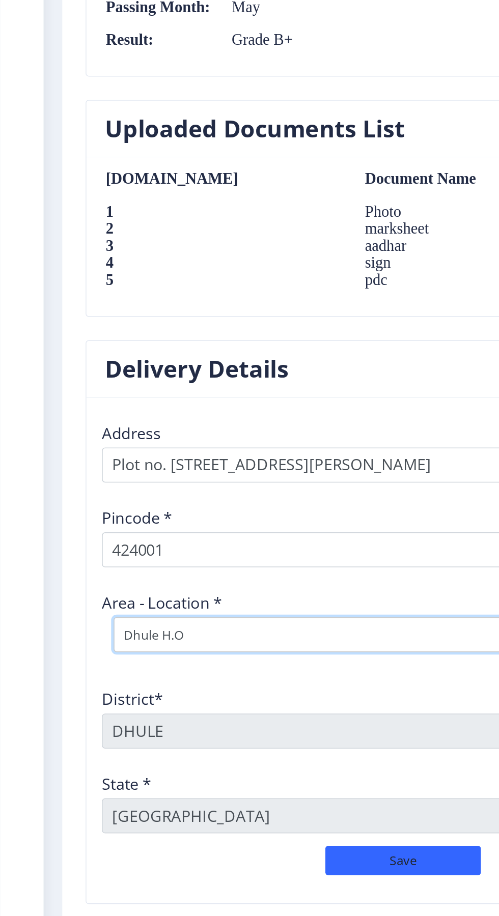
click at [74, 720] on select "Select Area Location [GEOGRAPHIC_DATA] [GEOGRAPHIC_DATA] S.O Dhule Collectorate…" at bounding box center [226, 731] width 305 height 23
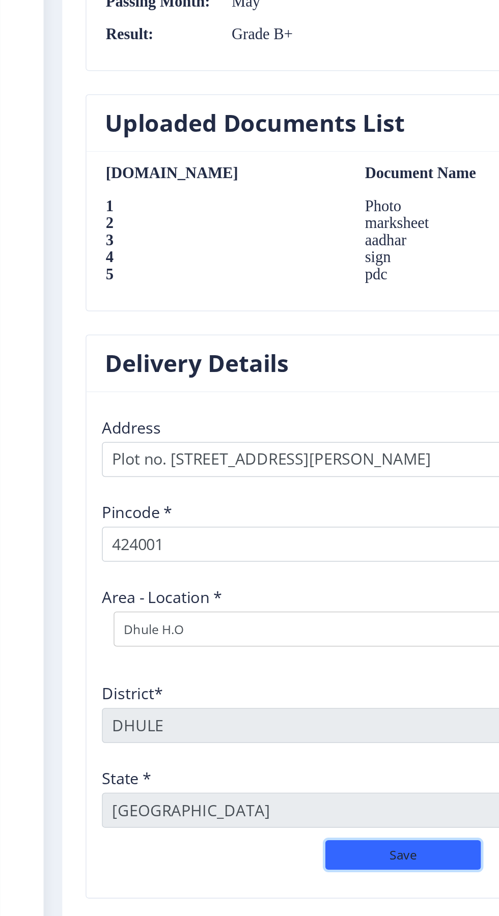
click at [247, 880] on button "Save" at bounding box center [264, 875] width 102 height 19
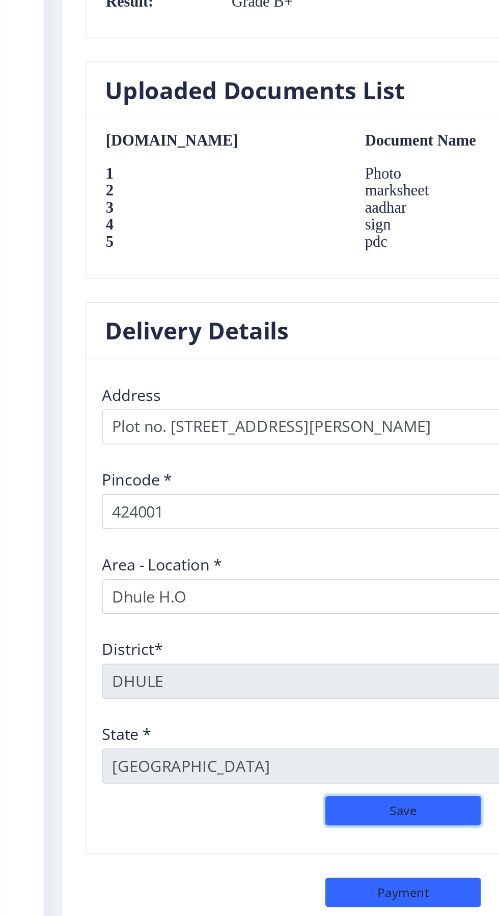
scroll to position [802, 0]
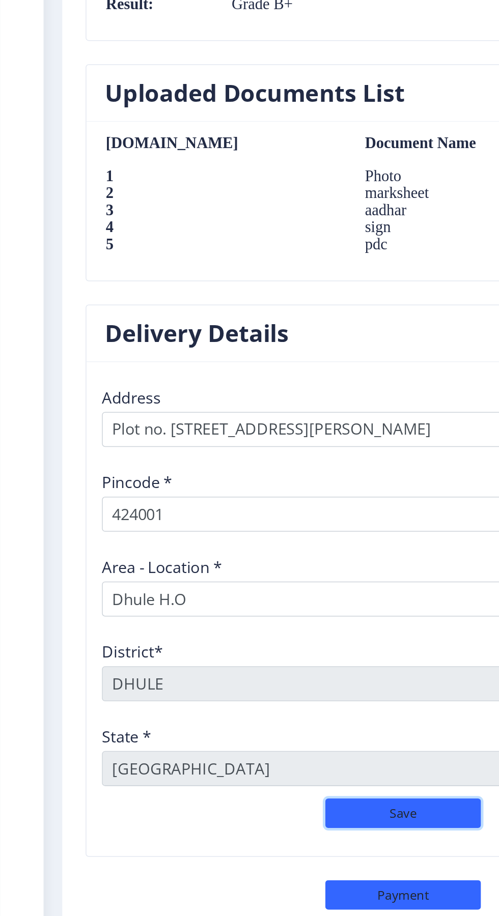
click at [263, 853] on button "Save" at bounding box center [264, 848] width 102 height 19
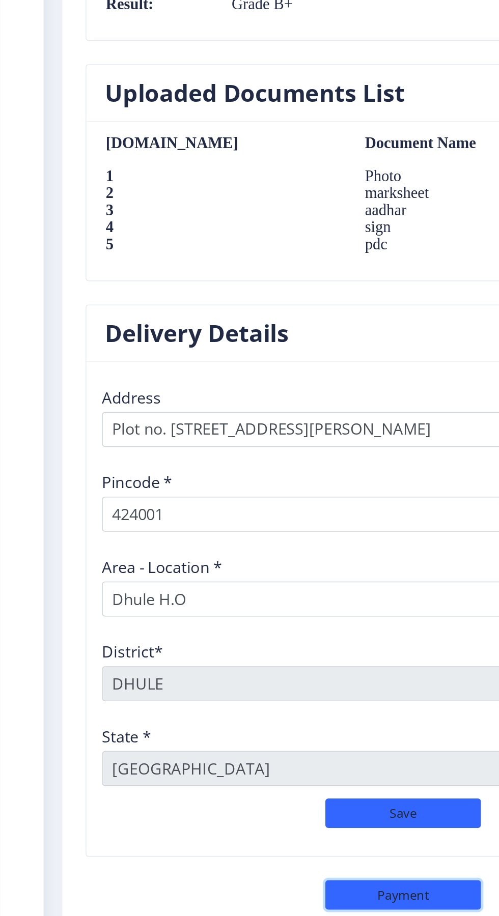
click at [246, 902] on button "Payment" at bounding box center [264, 901] width 102 height 19
select select "sealed"
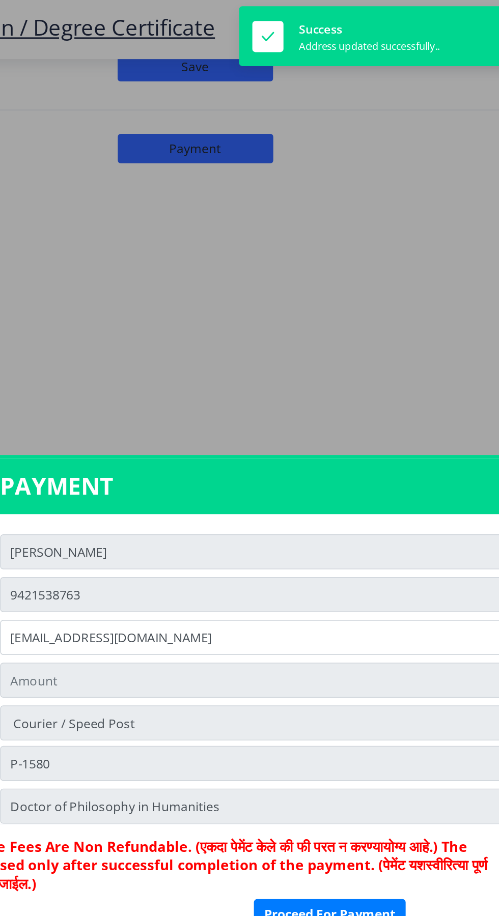
scroll to position [804, 0]
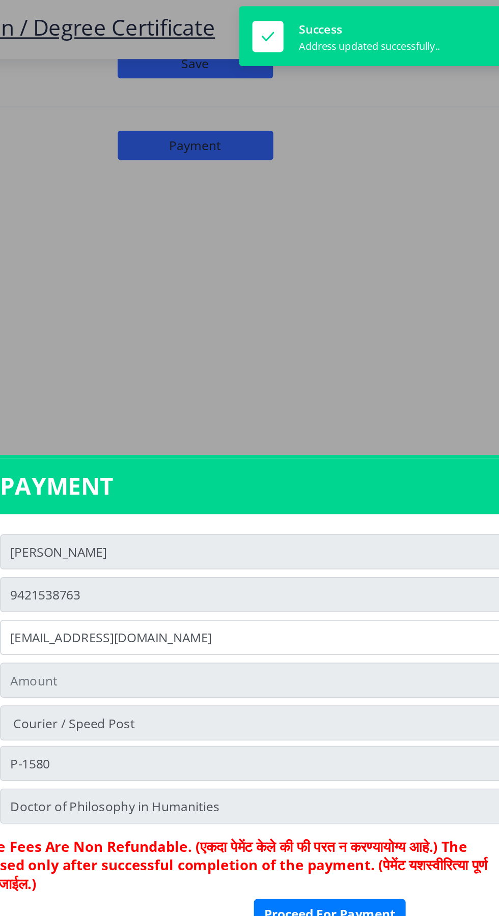
type input "1885"
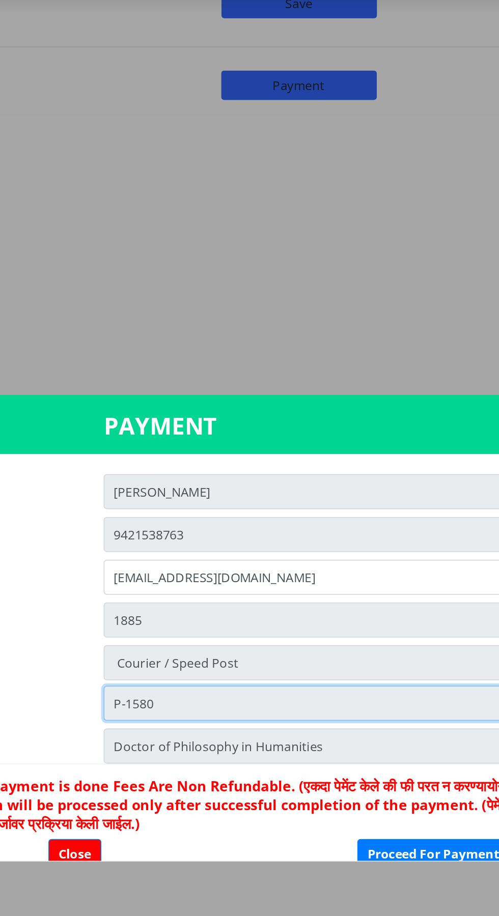
click at [156, 511] on input "P-1580" at bounding box center [310, 499] width 351 height 23
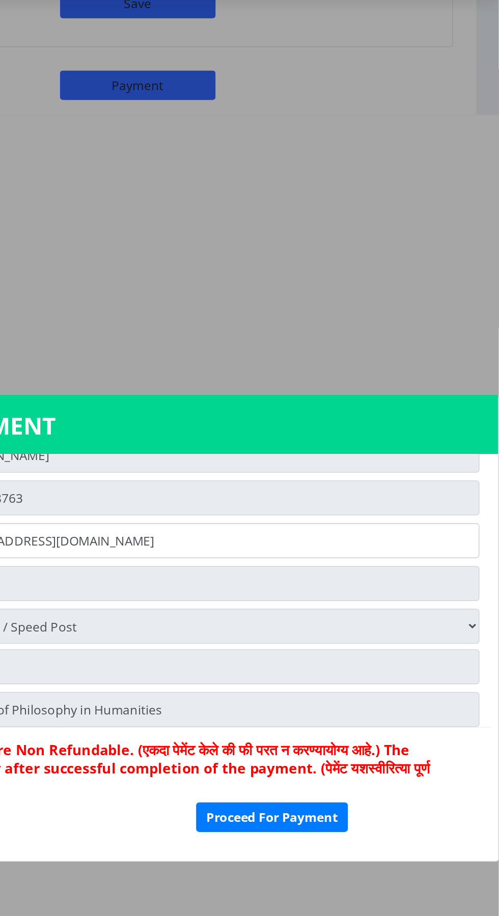
scroll to position [0, 0]
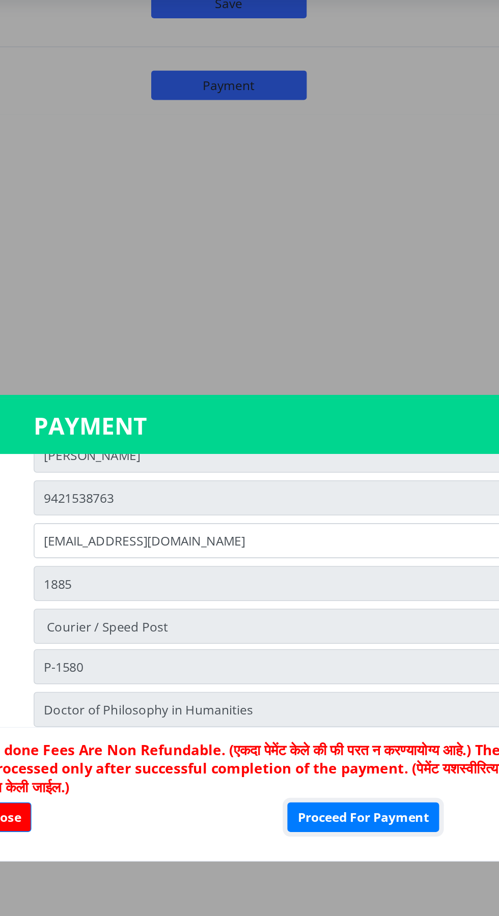
click at [326, 584] on button "Proceed For Payment" at bounding box center [350, 573] width 99 height 19
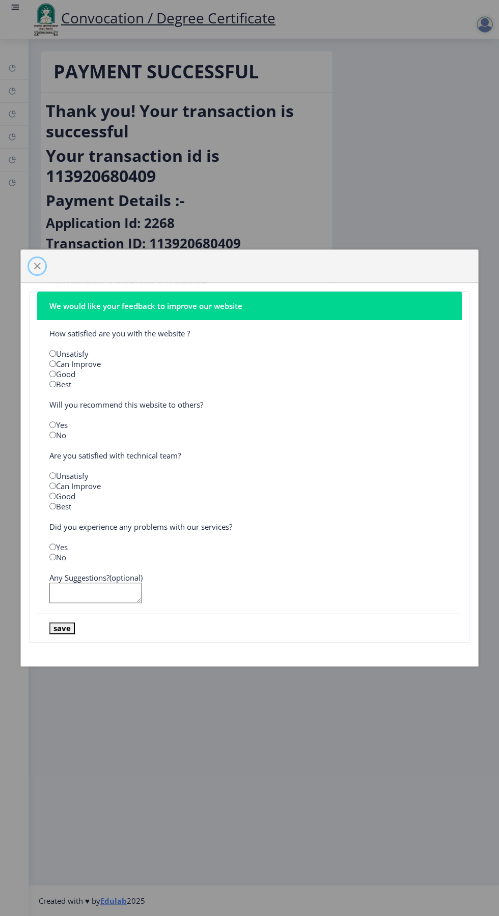
click at [37, 265] on span "button" at bounding box center [37, 266] width 8 height 8
